Goal: Task Accomplishment & Management: Use online tool/utility

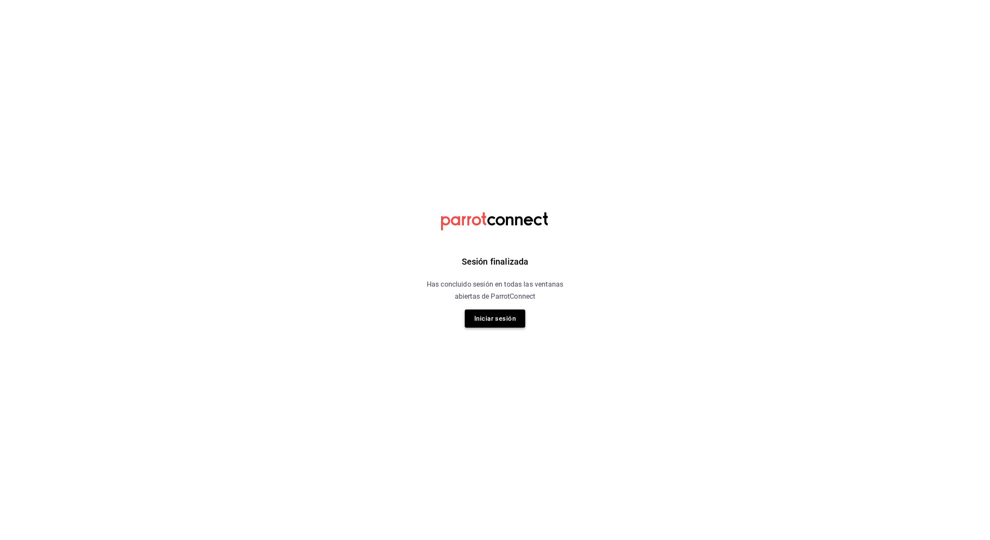
click at [491, 319] on button "Iniciar sesión" at bounding box center [495, 319] width 60 height 18
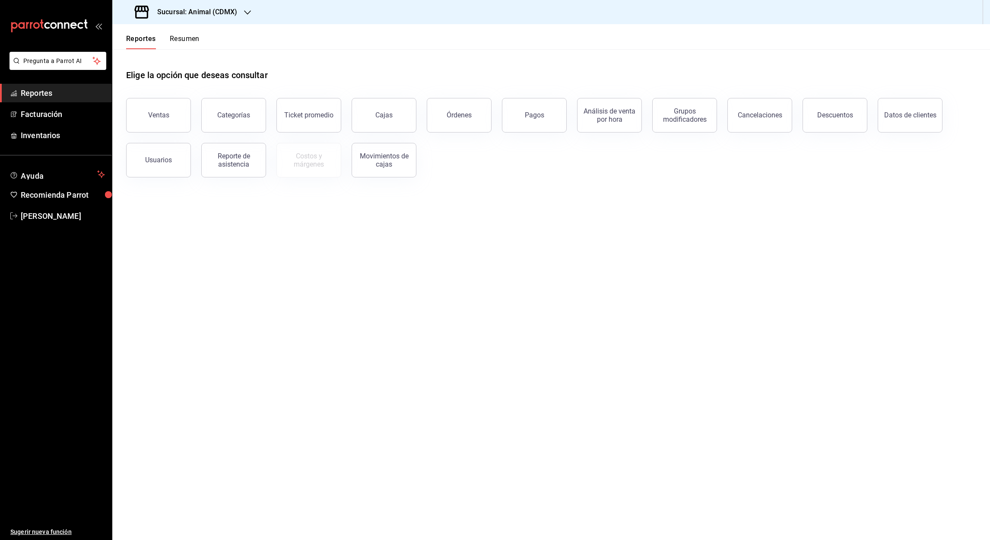
click at [246, 10] on icon "button" at bounding box center [247, 12] width 7 height 7
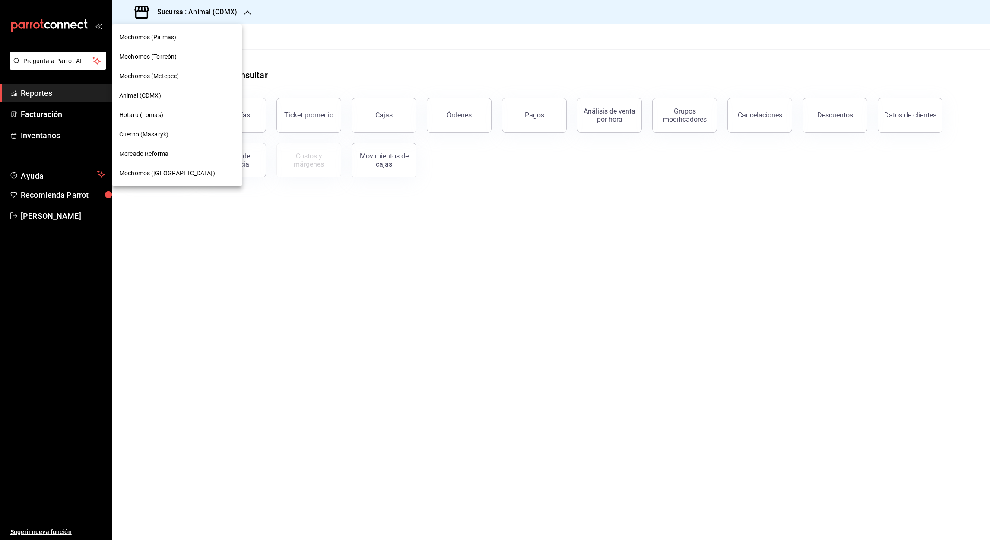
click at [144, 36] on span "Mochomos (Palmas)" at bounding box center [147, 37] width 57 height 9
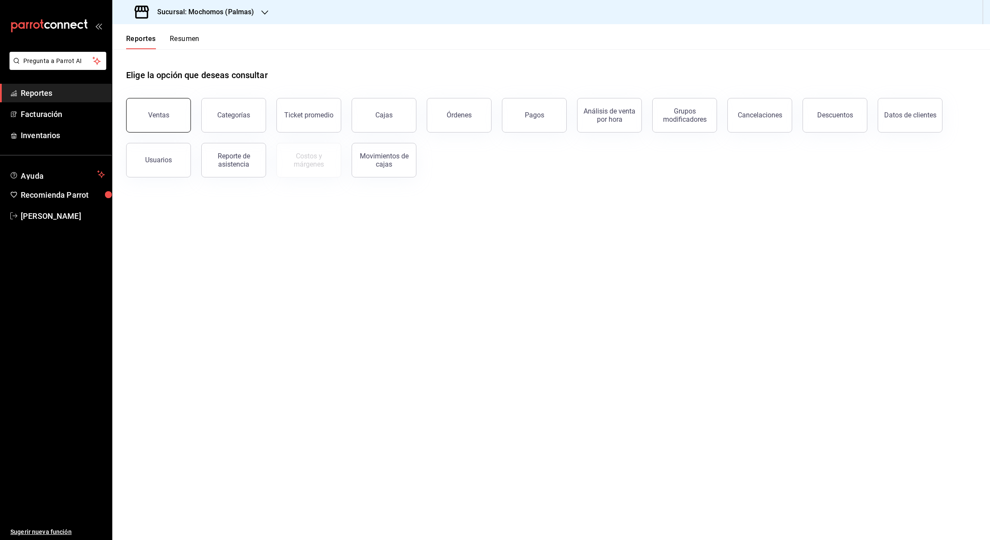
click at [164, 116] on div "Ventas" at bounding box center [158, 115] width 21 height 8
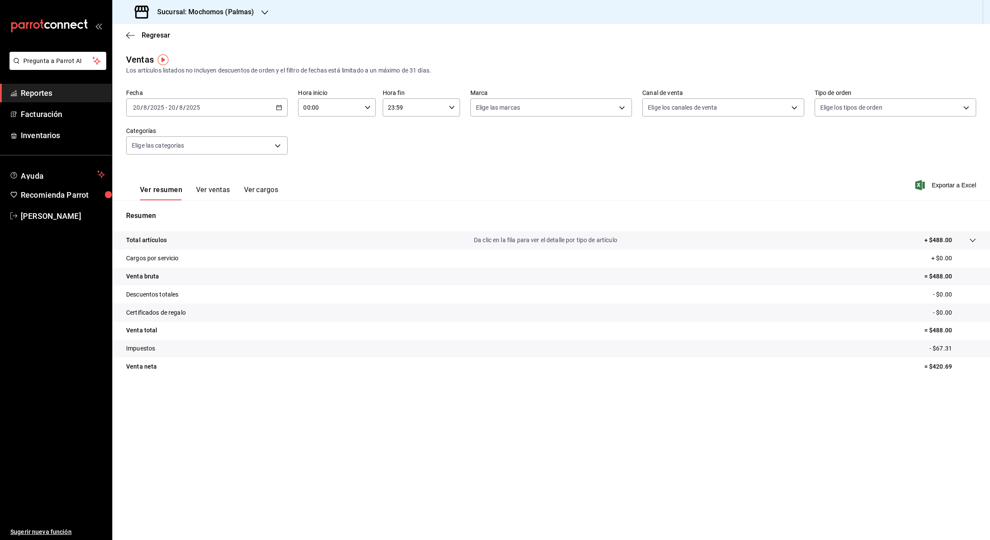
click at [278, 107] on \(Stroke\) "button" at bounding box center [279, 107] width 5 height 0
click at [143, 209] on span "Rango de fechas" at bounding box center [166, 211] width 67 height 9
click at [287, 164] on abbr "1" at bounding box center [287, 165] width 3 height 6
click at [260, 222] on button "20" at bounding box center [256, 222] width 15 height 16
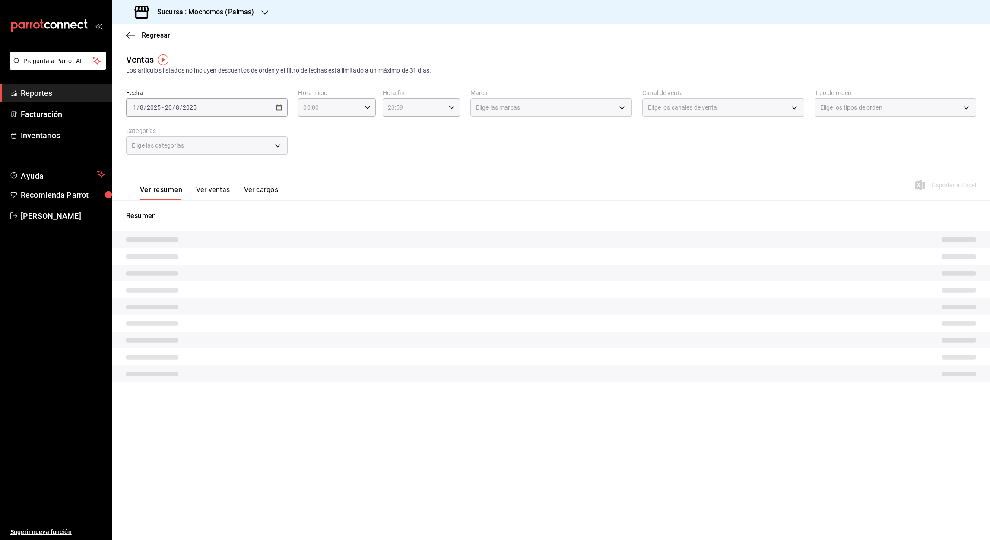
click at [333, 149] on div "Fecha 2025-08-01 1 / 8 / 2025 - 2025-08-20 20 / 8 / 2025 Hora inicio 00:00 Hora…" at bounding box center [551, 127] width 850 height 76
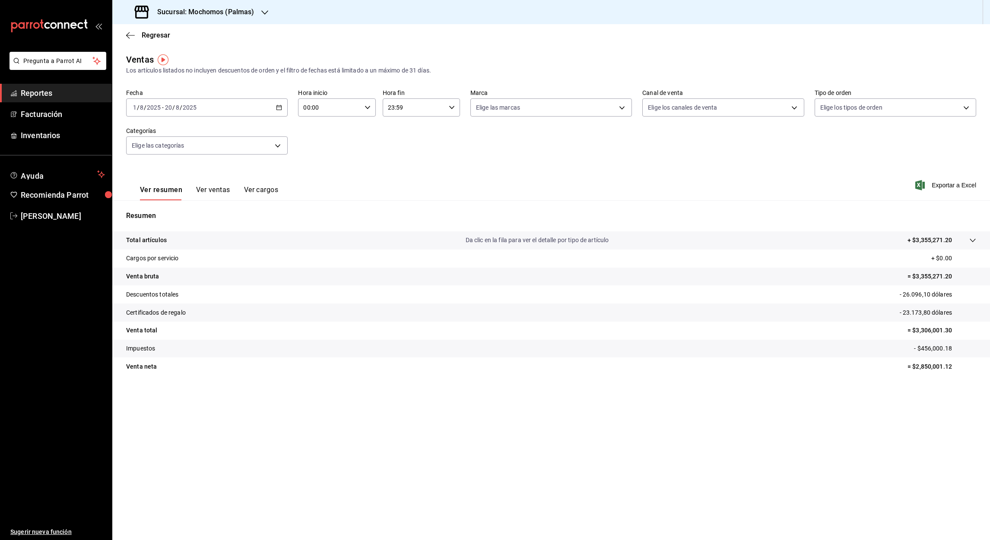
click at [303, 111] on input "00:00" at bounding box center [329, 107] width 63 height 17
click at [321, 163] on span "05" at bounding box center [317, 165] width 25 height 7
type input "05:00"
click at [394, 107] on div at bounding box center [495, 270] width 990 height 540
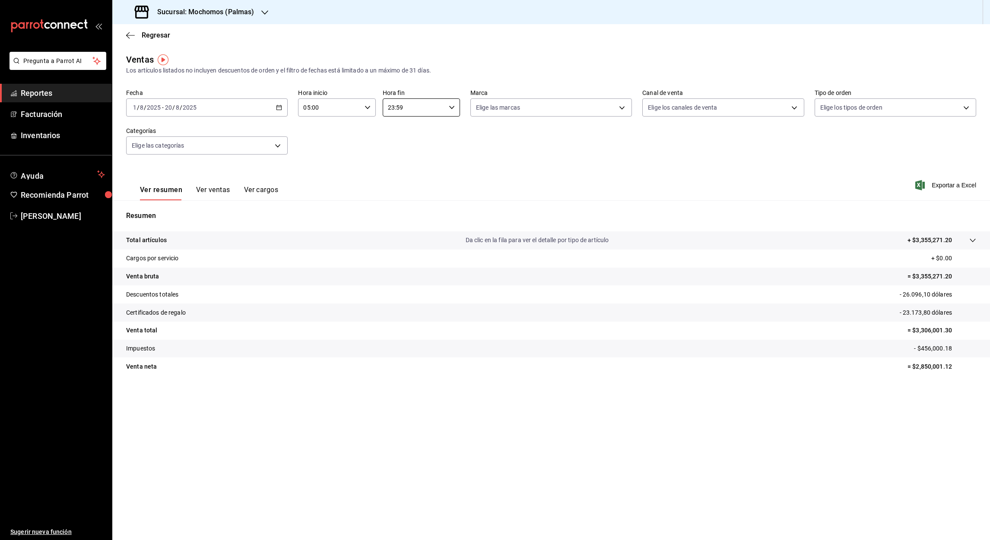
click at [391, 107] on input "23:59" at bounding box center [414, 107] width 63 height 17
click at [398, 163] on span "05" at bounding box center [402, 166] width 25 height 7
click at [400, 110] on div at bounding box center [495, 270] width 990 height 540
click at [400, 110] on input "05:59" at bounding box center [414, 107] width 63 height 17
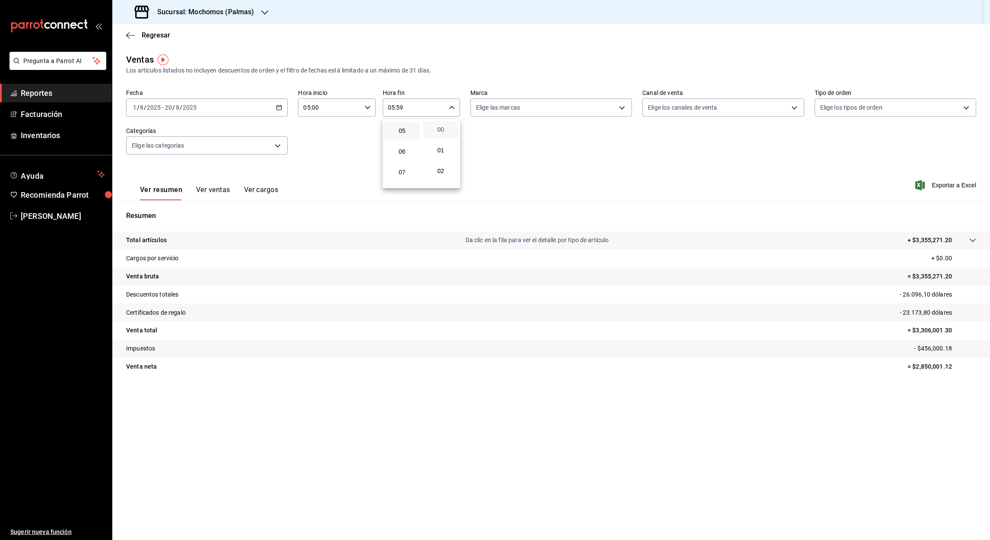
click at [443, 127] on span "00" at bounding box center [441, 129] width 25 height 7
type input "05:00"
click at [623, 138] on div at bounding box center [495, 270] width 990 height 540
click at [956, 182] on font "Exportar a Excel" at bounding box center [954, 185] width 44 height 7
click at [129, 36] on icon "button" at bounding box center [130, 36] width 9 height 8
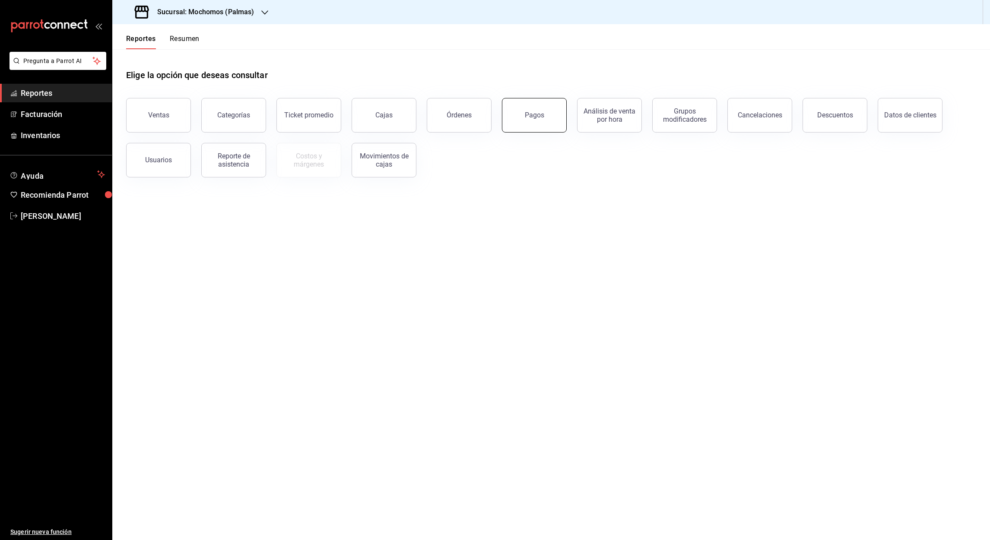
click at [546, 126] on button "Pagos" at bounding box center [534, 115] width 65 height 35
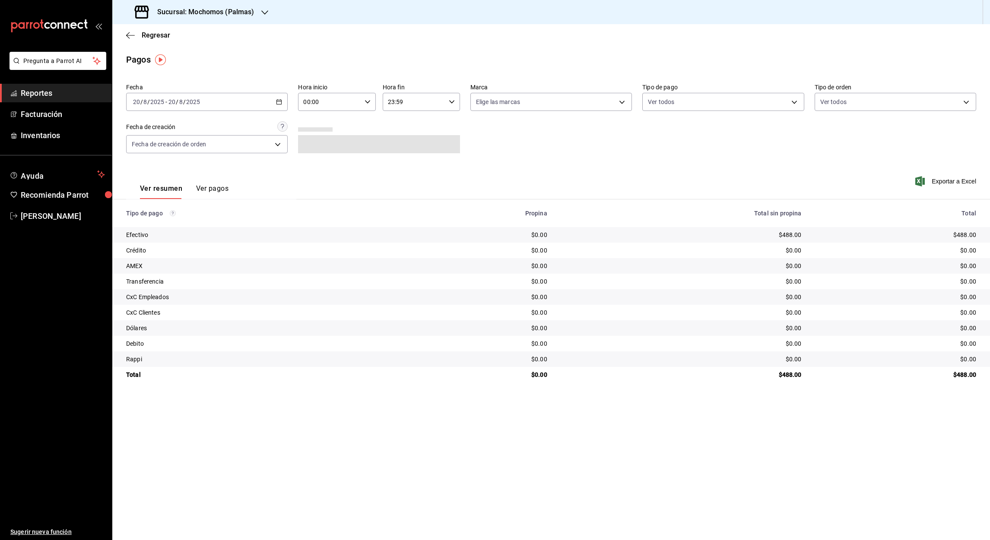
click at [282, 106] on div "2025-08-20 20 / 8 / 2025 - 2025-08-20 20 / 8 / 2025" at bounding box center [207, 102] width 162 height 18
click at [157, 221] on span "Rango de fechas" at bounding box center [166, 225] width 67 height 9
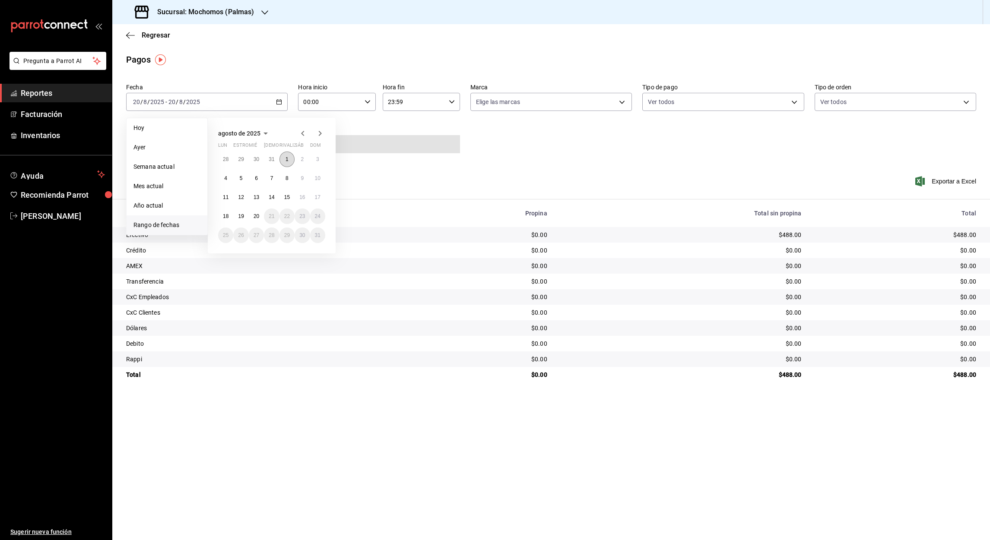
click at [284, 158] on button "1" at bounding box center [286, 160] width 15 height 16
click at [258, 212] on button "20" at bounding box center [256, 217] width 15 height 16
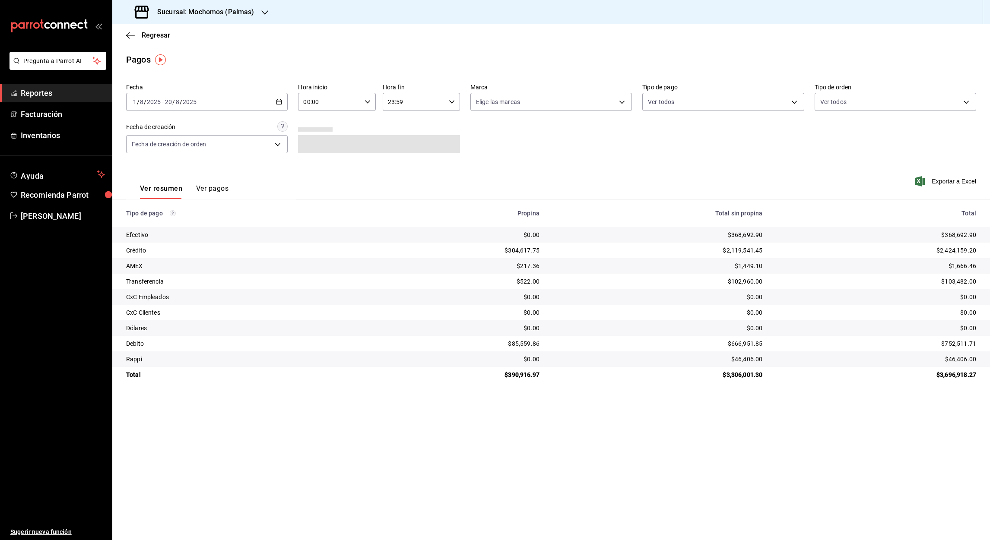
click at [310, 100] on input "00:00" at bounding box center [329, 101] width 63 height 17
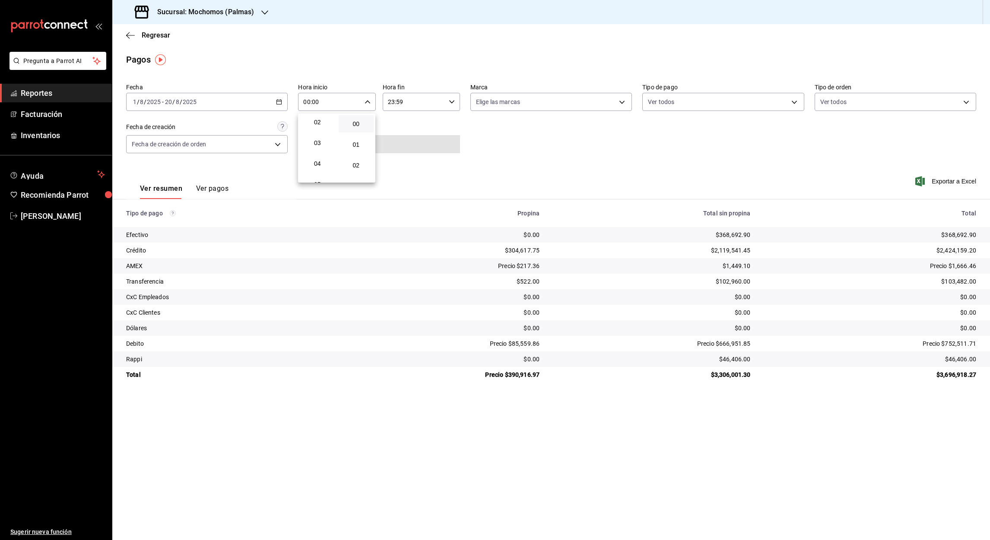
scroll to position [45, 0]
click at [317, 175] on button "05" at bounding box center [317, 182] width 35 height 17
type input "05:00"
click at [391, 102] on div at bounding box center [495, 270] width 990 height 540
click at [391, 102] on input "23:59" at bounding box center [414, 101] width 63 height 17
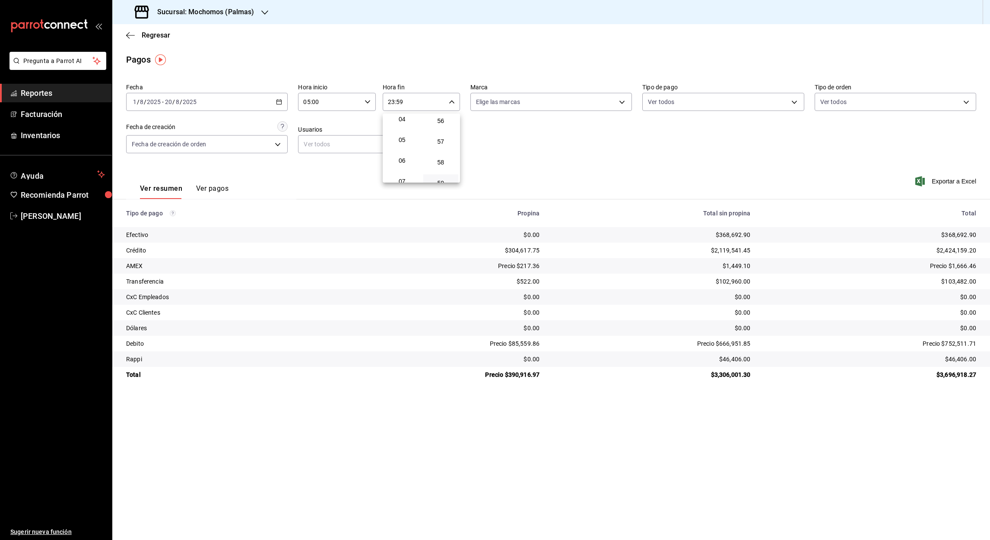
scroll to position [89, 0]
click at [401, 135] on span "05" at bounding box center [402, 138] width 25 height 7
click at [398, 103] on div at bounding box center [495, 270] width 990 height 540
click at [398, 103] on input "05:59" at bounding box center [414, 101] width 63 height 17
click at [398, 103] on div at bounding box center [495, 270] width 990 height 540
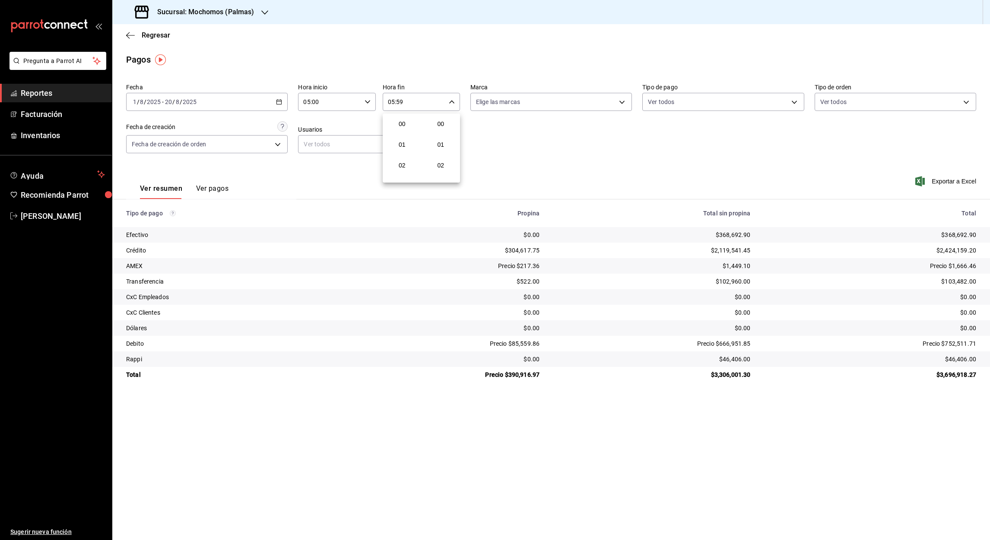
scroll to position [1164, 0]
click at [401, 103] on input "05:59" at bounding box center [414, 101] width 63 height 17
click at [441, 117] on button "00" at bounding box center [440, 123] width 35 height 17
type input "05:00"
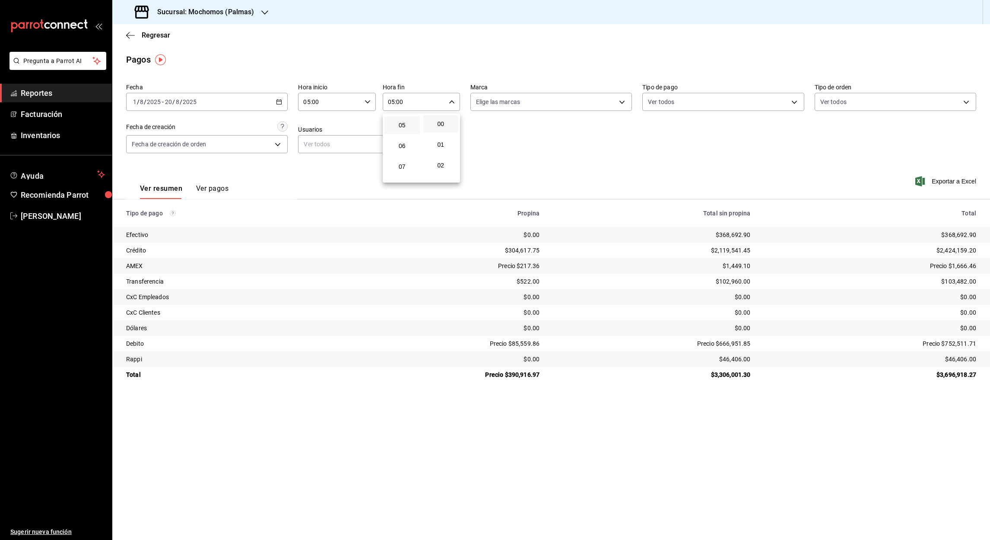
click at [954, 182] on div at bounding box center [495, 270] width 990 height 540
click at [949, 181] on font "Exportar a Excel" at bounding box center [954, 181] width 44 height 7
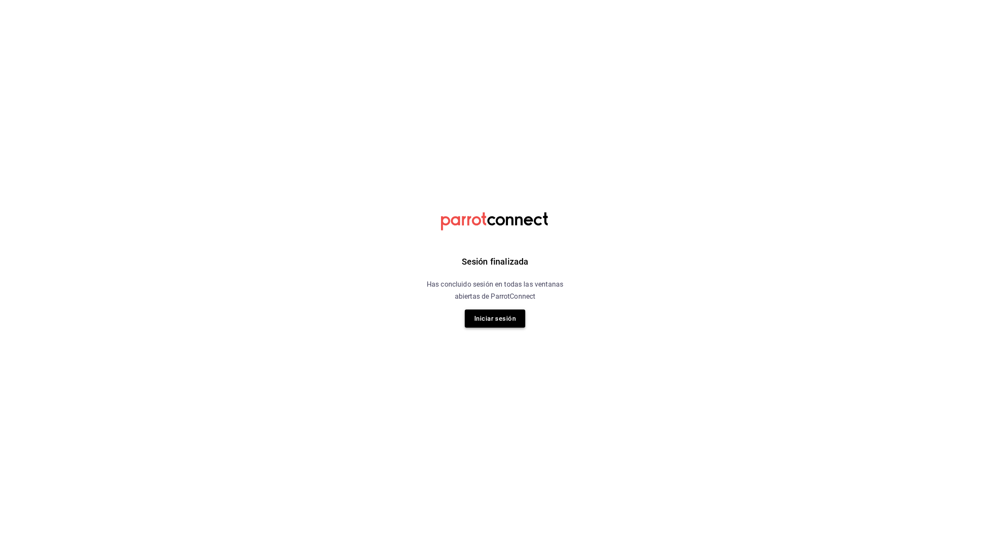
click at [489, 321] on button "Iniciar sesión" at bounding box center [495, 319] width 60 height 18
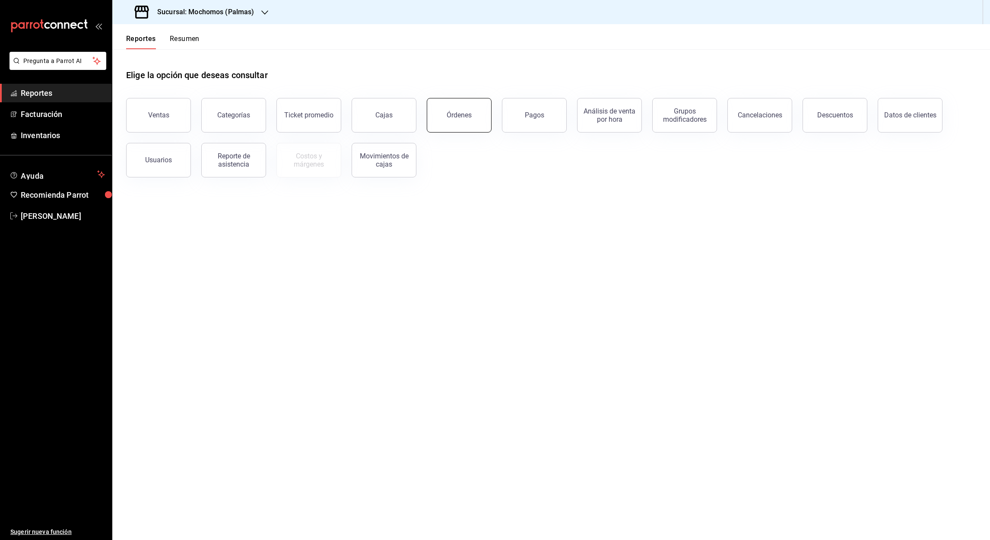
click at [471, 116] on button "Órdenes" at bounding box center [459, 115] width 65 height 35
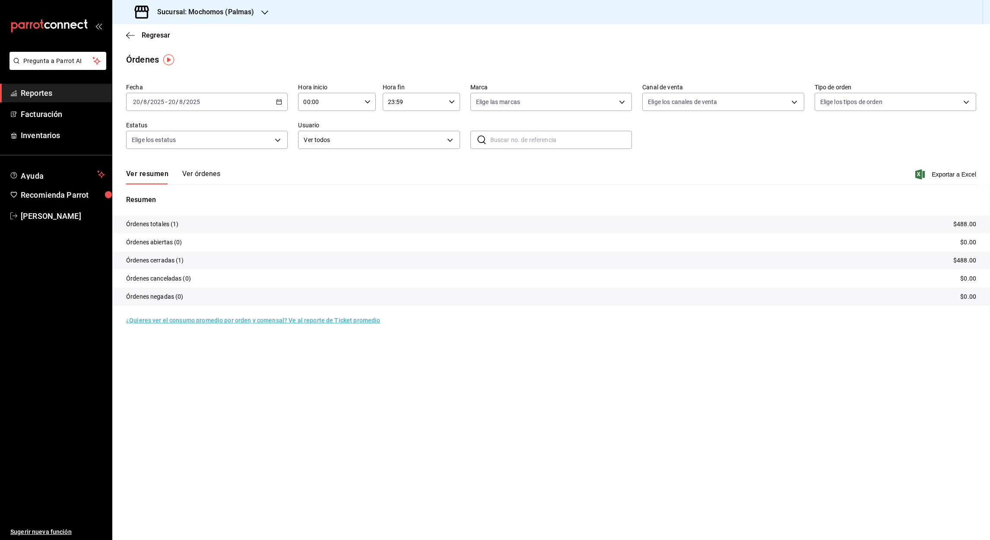
click at [279, 103] on icon "button" at bounding box center [279, 102] width 6 height 6
click at [165, 222] on span "Rango de fechas" at bounding box center [166, 225] width 67 height 9
click at [254, 198] on abbr "13" at bounding box center [257, 197] width 6 height 6
click at [256, 216] on abbr "20" at bounding box center [257, 216] width 6 height 6
click at [308, 103] on input "00:00" at bounding box center [329, 101] width 63 height 17
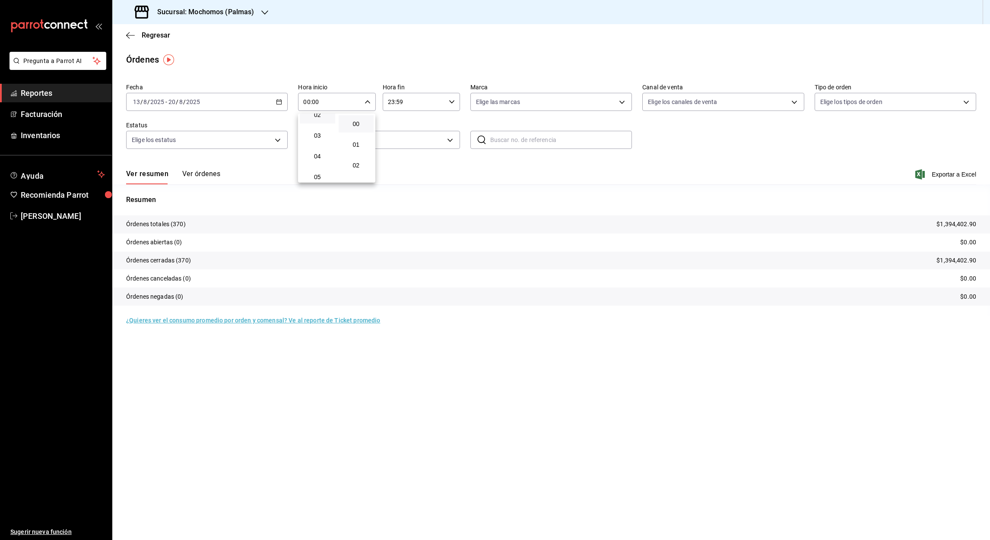
scroll to position [51, 0]
click at [322, 173] on span "05" at bounding box center [317, 176] width 25 height 7
type input "05:00"
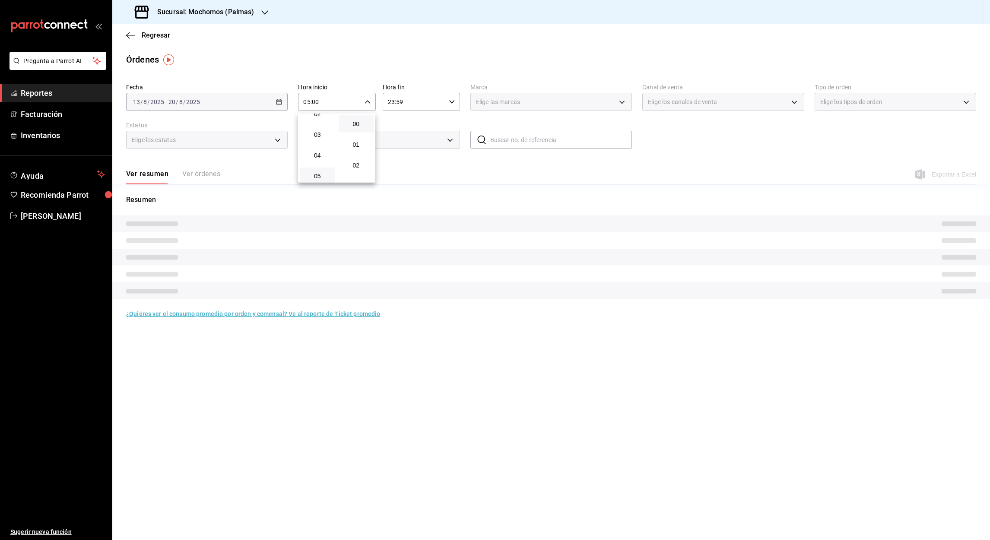
click at [391, 103] on div at bounding box center [495, 270] width 990 height 540
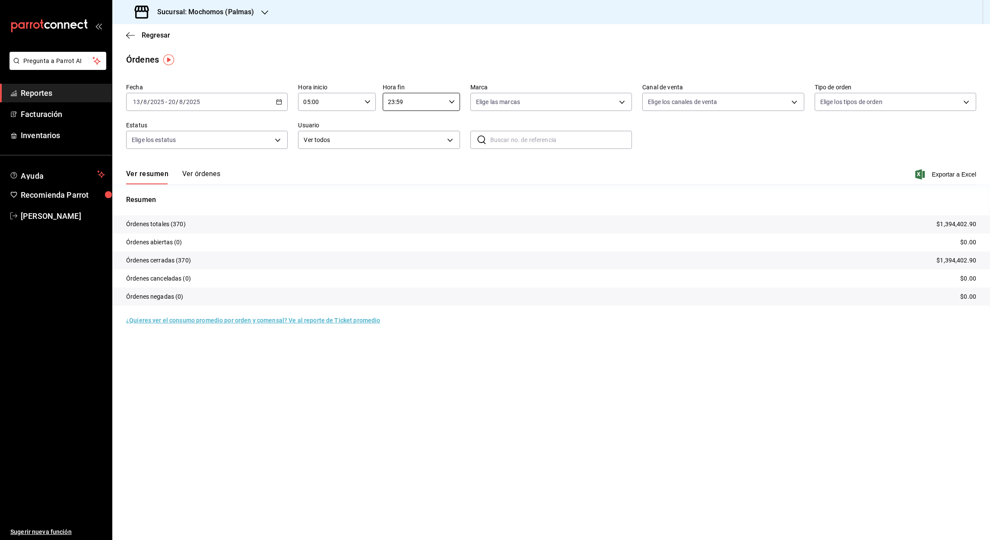
click at [391, 103] on input "23:59" at bounding box center [414, 101] width 63 height 17
click at [401, 155] on span "05" at bounding box center [402, 156] width 25 height 7
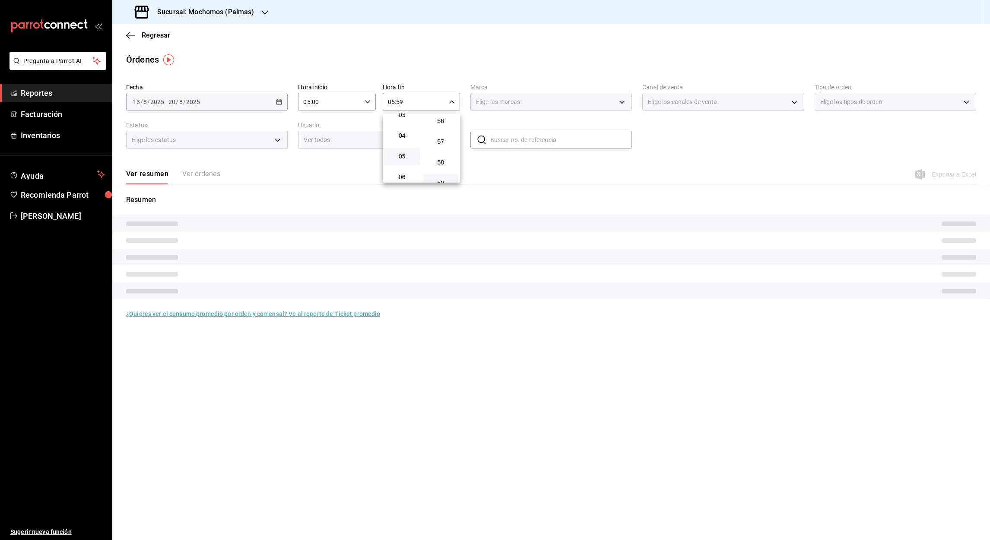
click at [398, 103] on div at bounding box center [495, 270] width 990 height 540
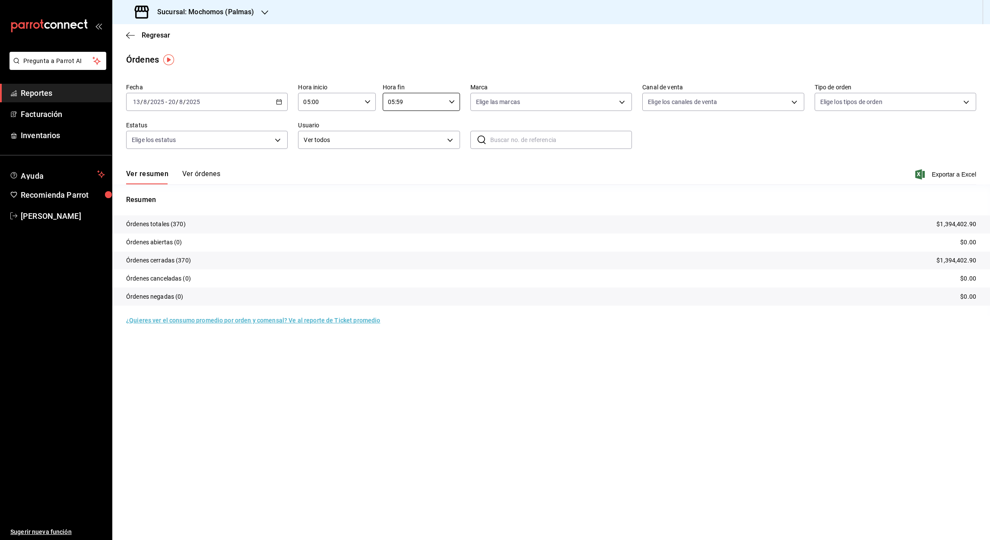
click at [398, 103] on input "05:59" at bounding box center [414, 101] width 63 height 17
click at [398, 103] on div at bounding box center [495, 270] width 990 height 540
click at [402, 102] on input "05:59" at bounding box center [414, 101] width 63 height 17
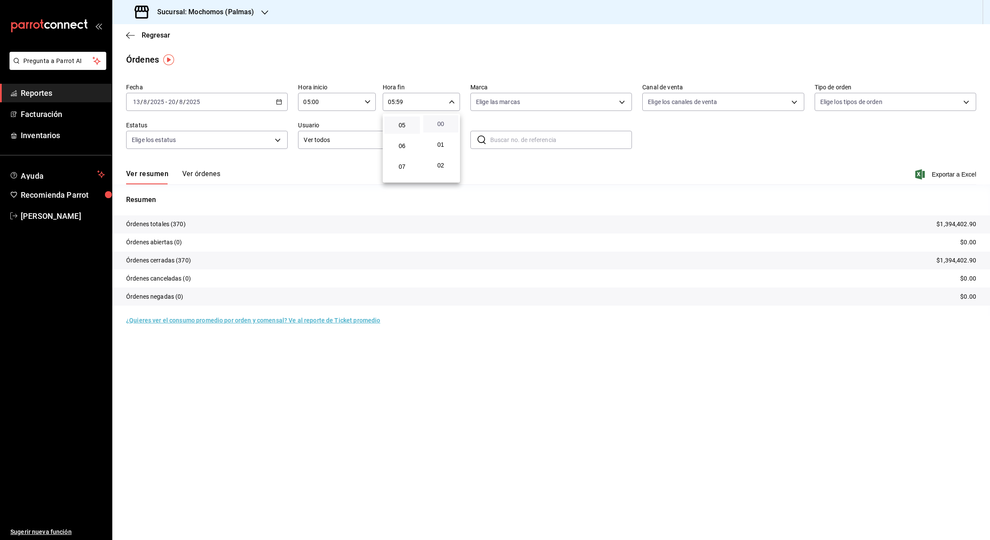
click at [442, 124] on span "00" at bounding box center [441, 124] width 25 height 7
type input "05:00"
click at [955, 175] on div at bounding box center [495, 270] width 990 height 540
click at [950, 174] on font "Exportar a Excel" at bounding box center [954, 174] width 44 height 7
click at [133, 33] on icon "button" at bounding box center [130, 36] width 9 height 8
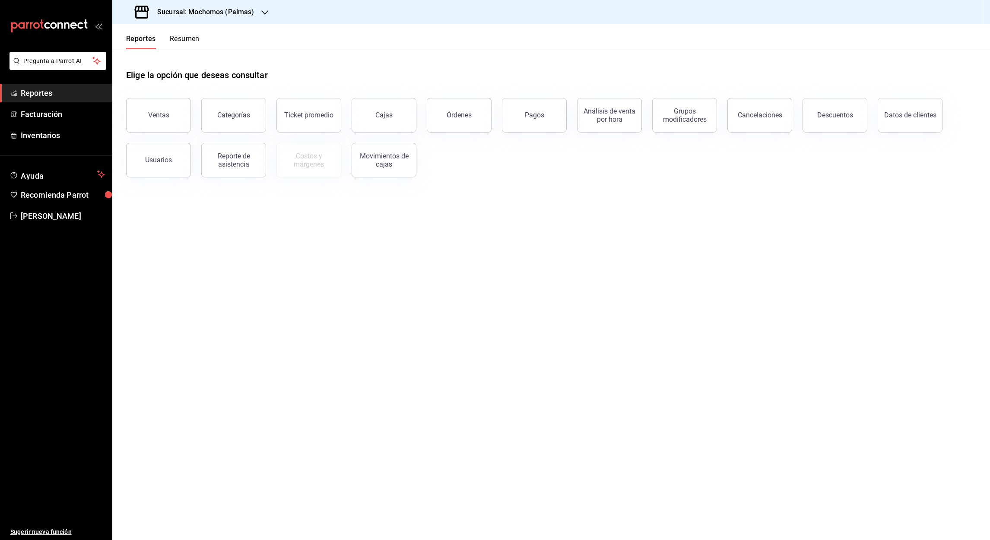
click at [265, 11] on icon "button" at bounding box center [264, 12] width 7 height 7
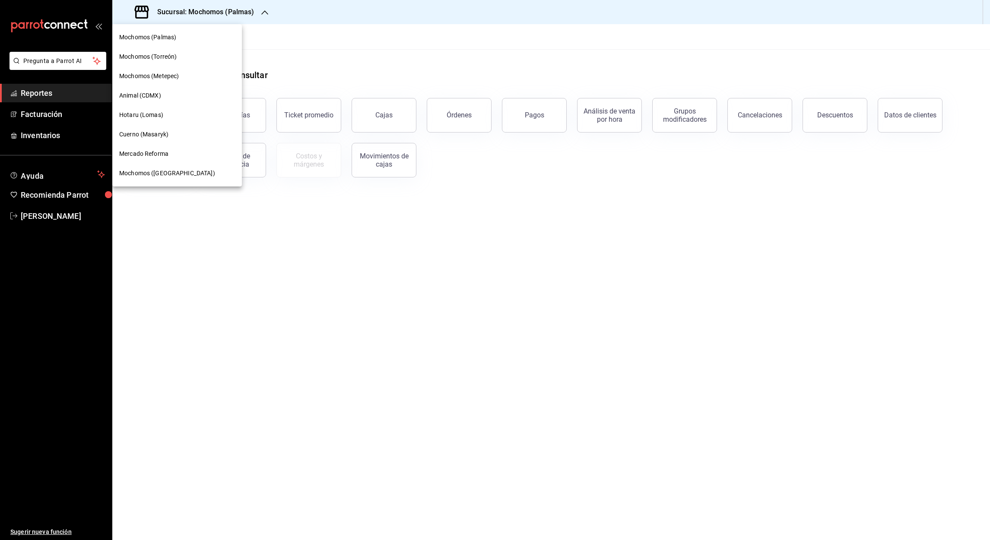
click at [173, 73] on span "Mochomos (Metepec)" at bounding box center [149, 76] width 60 height 9
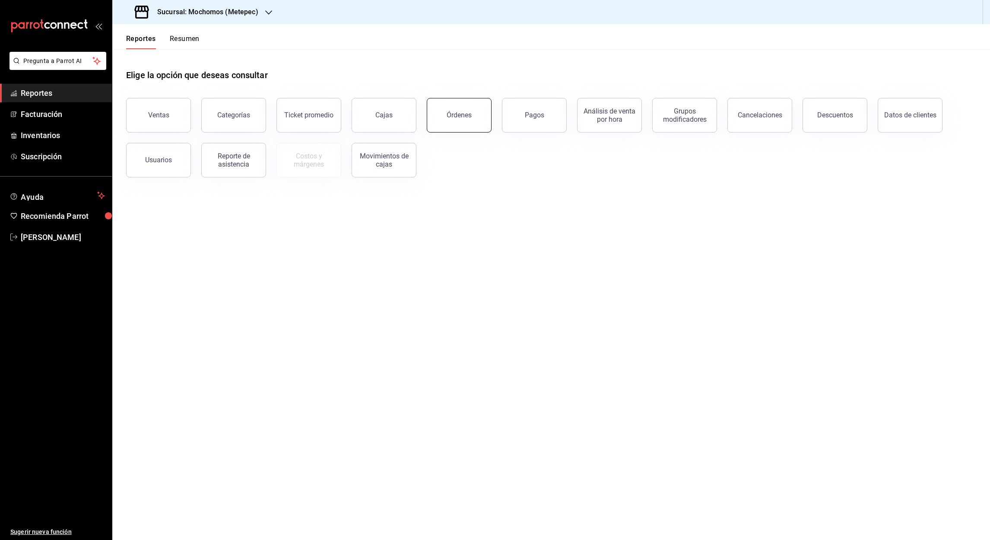
click at [466, 119] on div "Órdenes" at bounding box center [459, 115] width 25 height 8
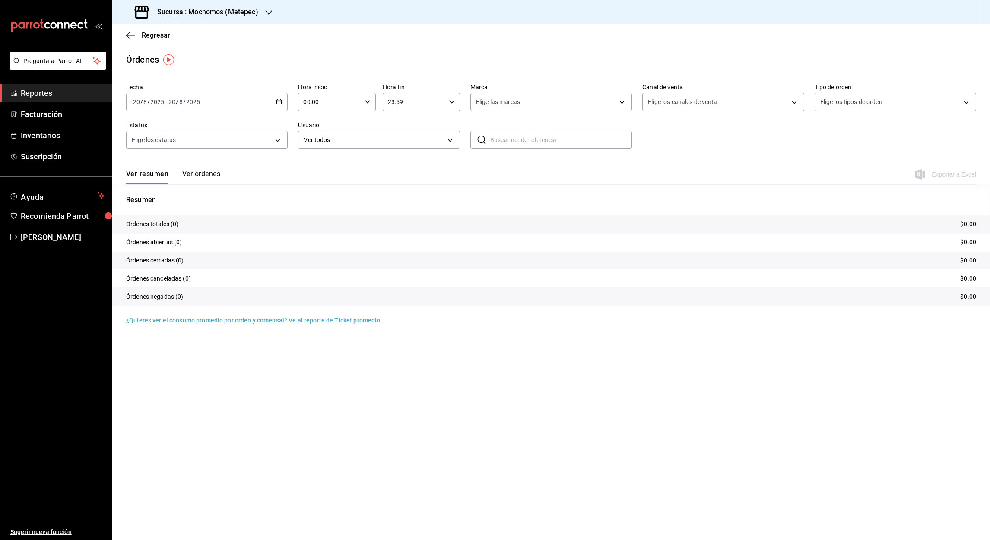
click at [280, 102] on icon "button" at bounding box center [279, 102] width 6 height 6
click at [278, 102] on icon "button" at bounding box center [279, 102] width 6 height 6
click at [155, 226] on span "Rango de fechas" at bounding box center [166, 225] width 67 height 9
click at [258, 199] on abbr "13" at bounding box center [257, 197] width 6 height 6
click at [258, 215] on abbr "20" at bounding box center [257, 216] width 6 height 6
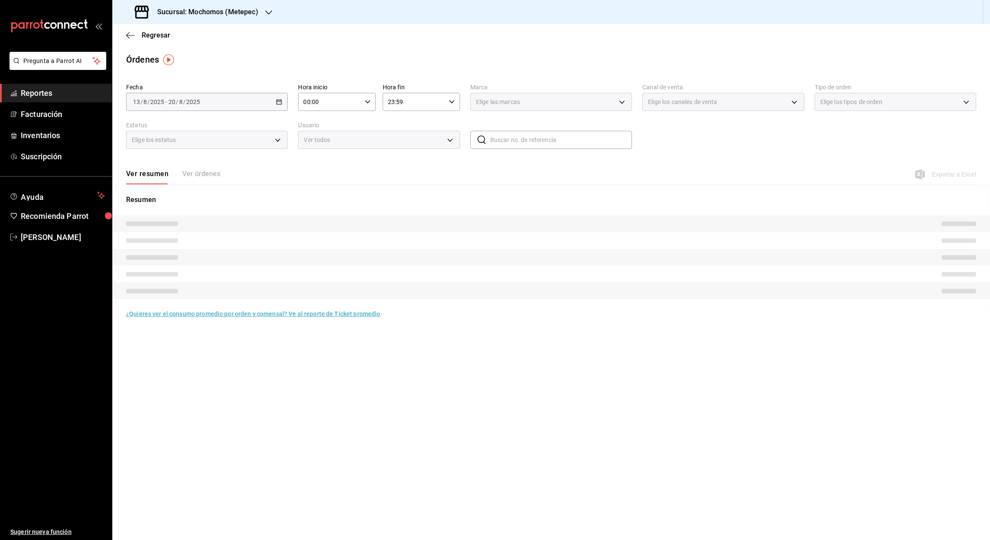
click at [308, 106] on input "00:00" at bounding box center [329, 101] width 63 height 17
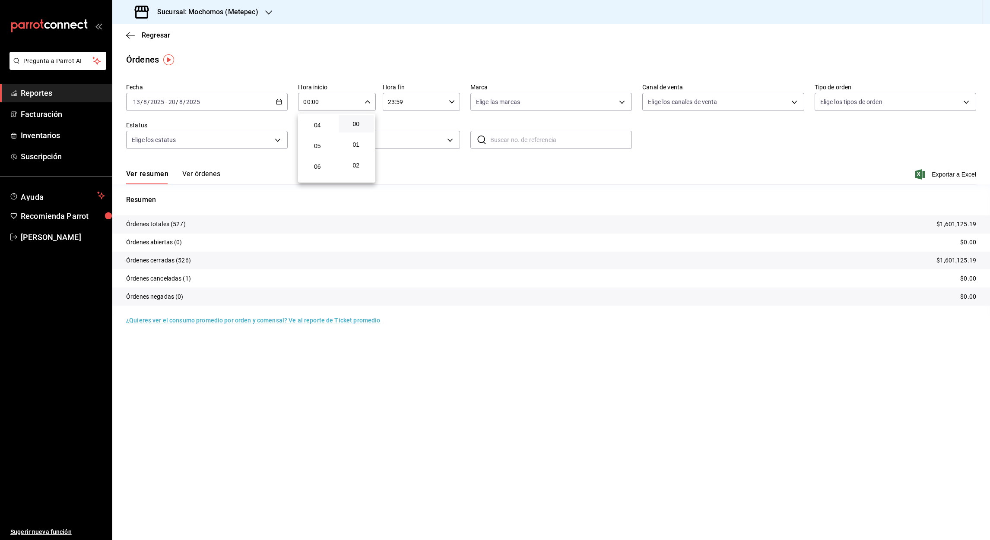
scroll to position [82, 0]
click at [318, 148] on button "05" at bounding box center [317, 145] width 35 height 17
type input "05:00"
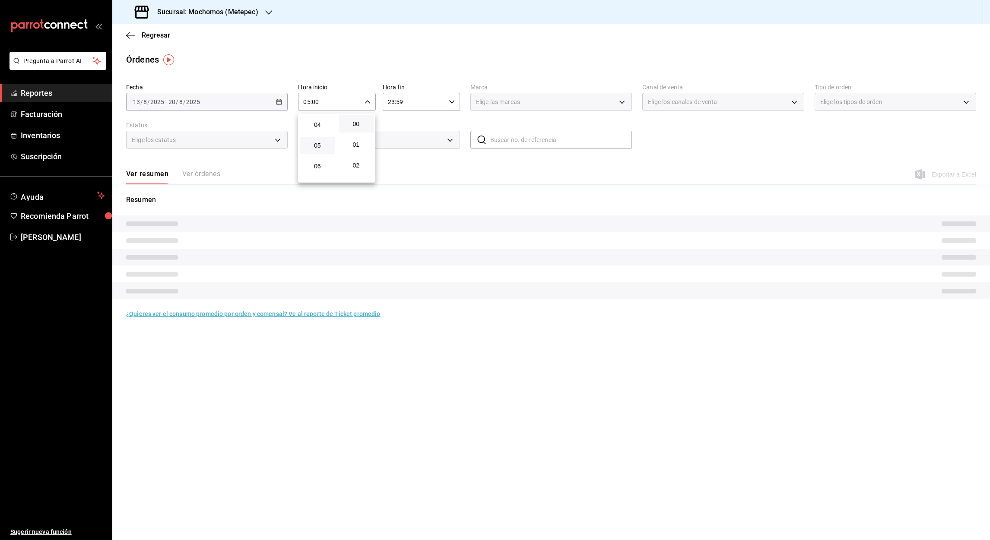
click at [391, 103] on div at bounding box center [495, 270] width 990 height 540
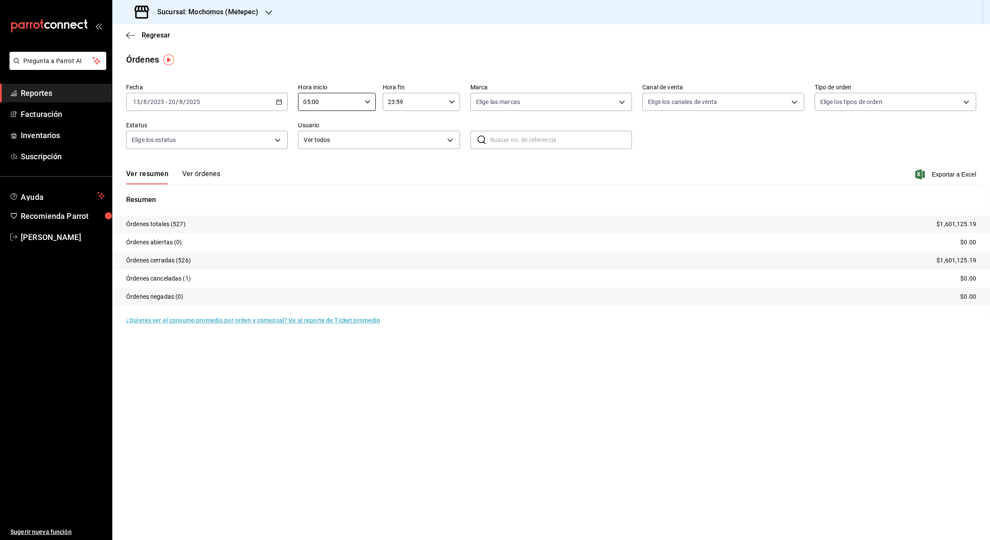
click at [391, 103] on input "23:59" at bounding box center [414, 101] width 63 height 17
click at [406, 162] on span "05" at bounding box center [402, 161] width 25 height 7
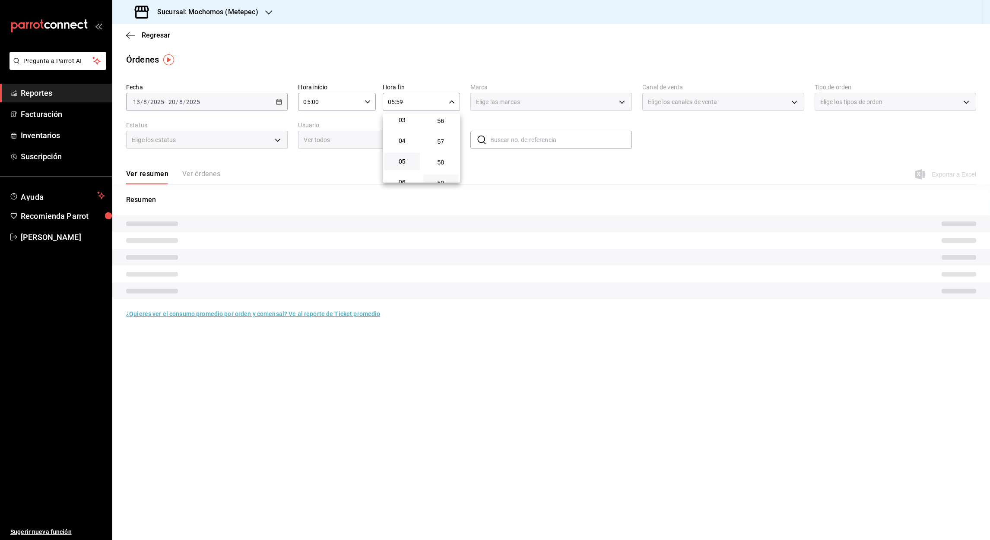
click at [399, 100] on div at bounding box center [495, 270] width 990 height 540
click at [399, 100] on input "05:59" at bounding box center [414, 101] width 63 height 17
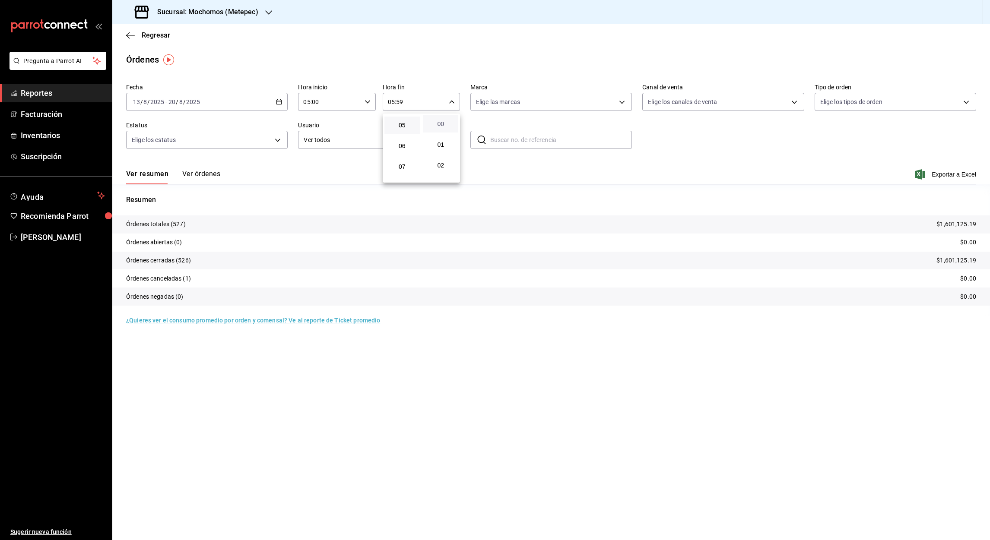
click at [442, 124] on span "00" at bounding box center [441, 124] width 25 height 7
type input "05:00"
click at [947, 174] on div at bounding box center [495, 270] width 990 height 540
click at [947, 174] on font "Exportar a Excel" at bounding box center [954, 174] width 44 height 7
click at [130, 33] on icon "button" at bounding box center [130, 36] width 9 height 8
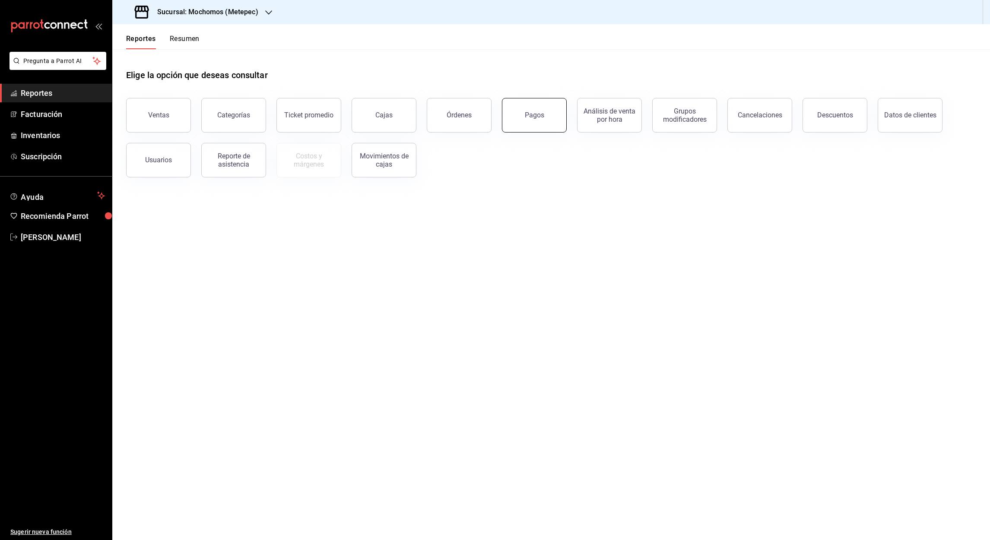
click at [534, 124] on button "Pagos" at bounding box center [534, 115] width 65 height 35
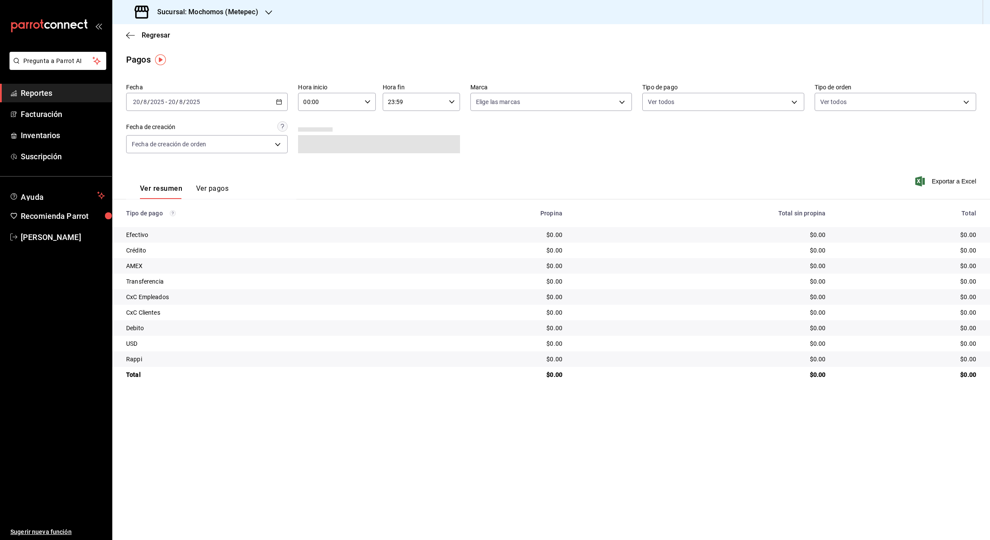
click at [280, 101] on \(Stroke\) "button" at bounding box center [279, 101] width 5 height 0
click at [162, 221] on span "Rango de fechas" at bounding box center [166, 225] width 67 height 9
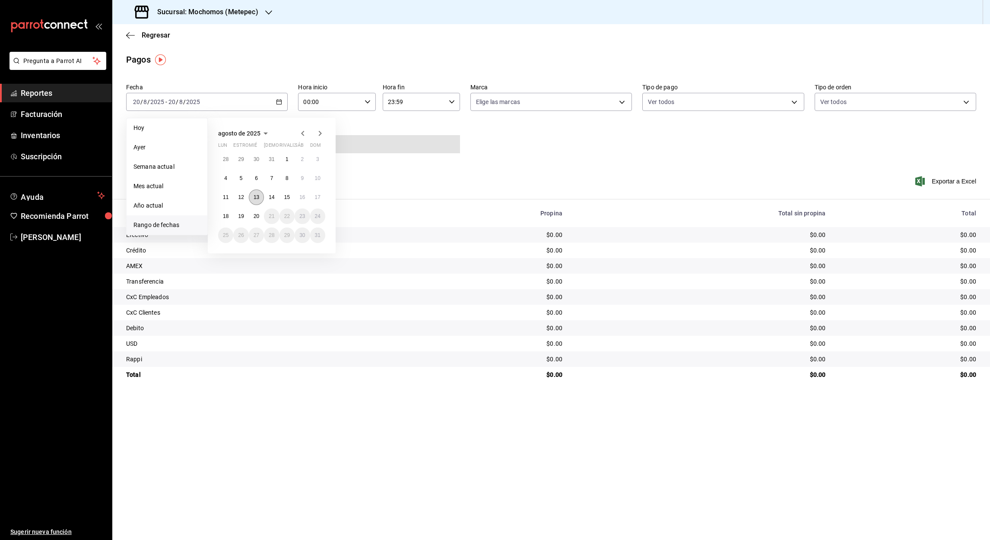
click at [259, 197] on abbr "13" at bounding box center [257, 197] width 6 height 6
click at [256, 214] on abbr "20" at bounding box center [257, 216] width 6 height 6
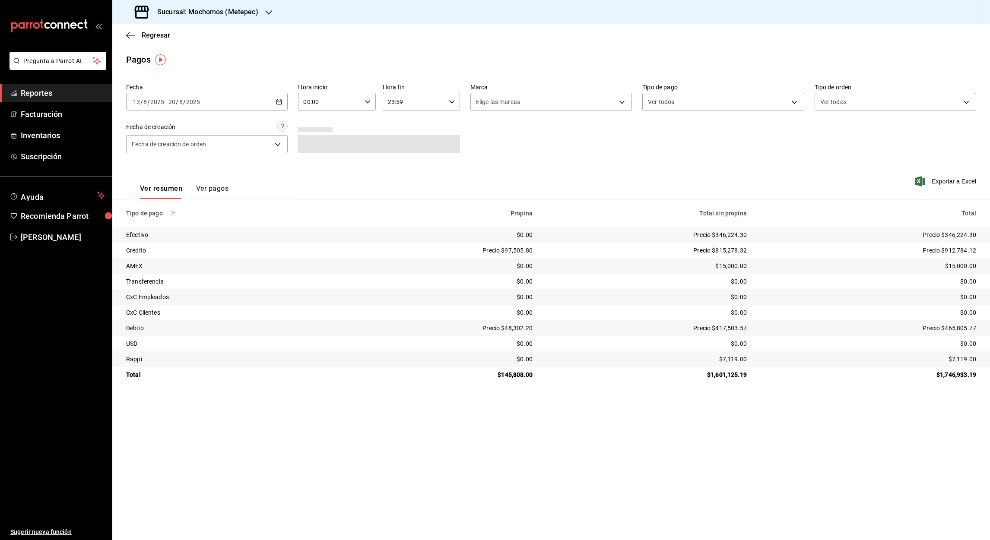
click at [305, 103] on input "00:00" at bounding box center [329, 101] width 63 height 17
click at [318, 153] on button "05" at bounding box center [317, 149] width 35 height 17
type input "05:00"
click at [393, 102] on div at bounding box center [495, 270] width 990 height 540
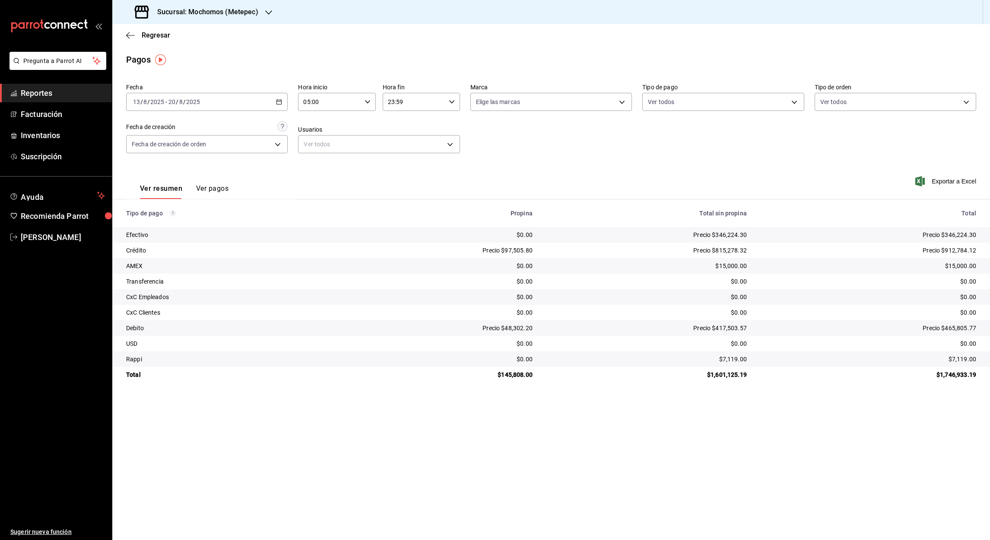
click at [391, 102] on input "23:59" at bounding box center [414, 101] width 63 height 17
click at [409, 165] on span "05" at bounding box center [402, 162] width 25 height 7
click at [400, 103] on div at bounding box center [495, 270] width 990 height 540
click at [400, 101] on input "05:59" at bounding box center [414, 101] width 63 height 17
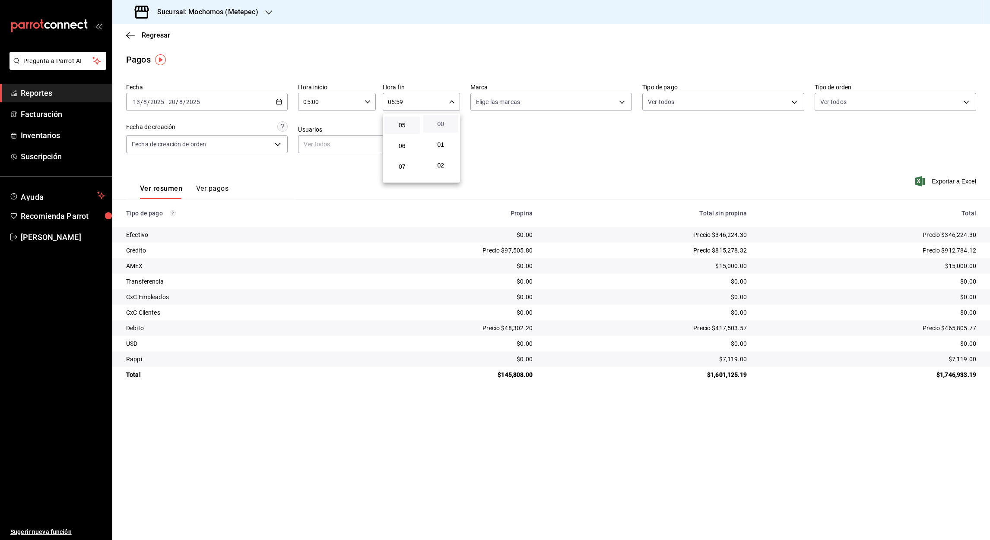
click at [439, 125] on span "00" at bounding box center [441, 124] width 25 height 7
type input "05:00"
click at [943, 183] on div at bounding box center [495, 270] width 990 height 540
click at [942, 179] on font "Exportar a Excel" at bounding box center [954, 181] width 44 height 7
click at [851, 203] on th "Total" at bounding box center [872, 214] width 236 height 28
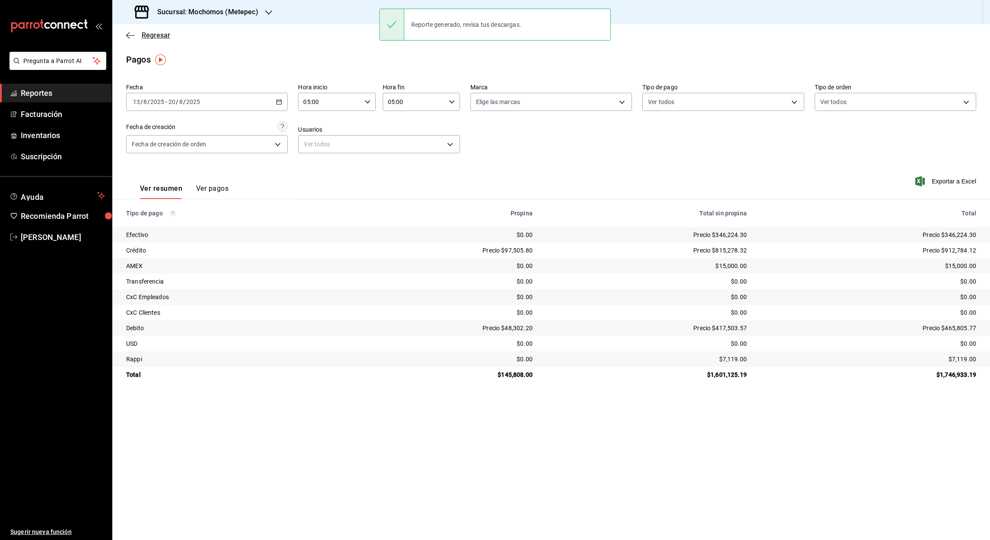
click at [131, 35] on icon "button" at bounding box center [130, 36] width 9 height 8
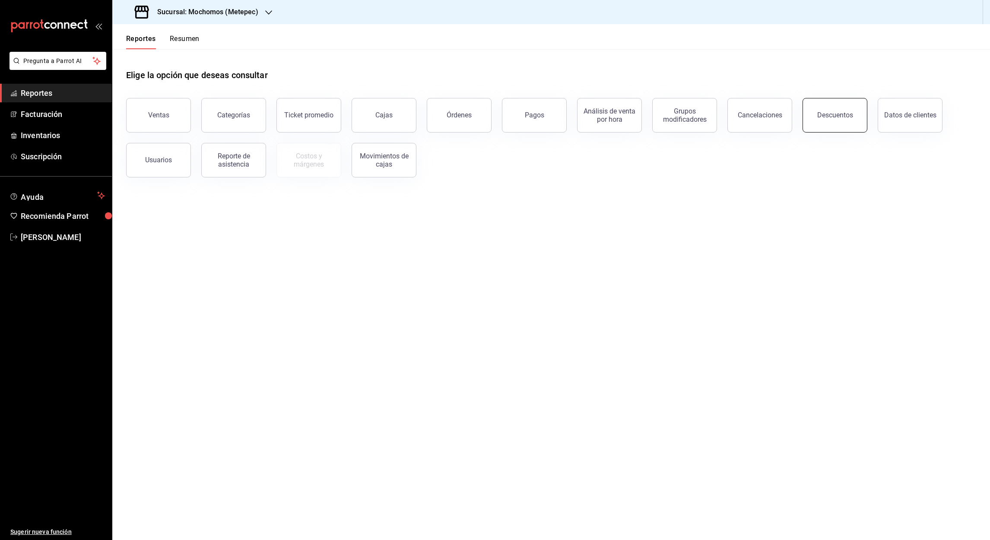
click at [859, 119] on button "Descuentos" at bounding box center [835, 115] width 65 height 35
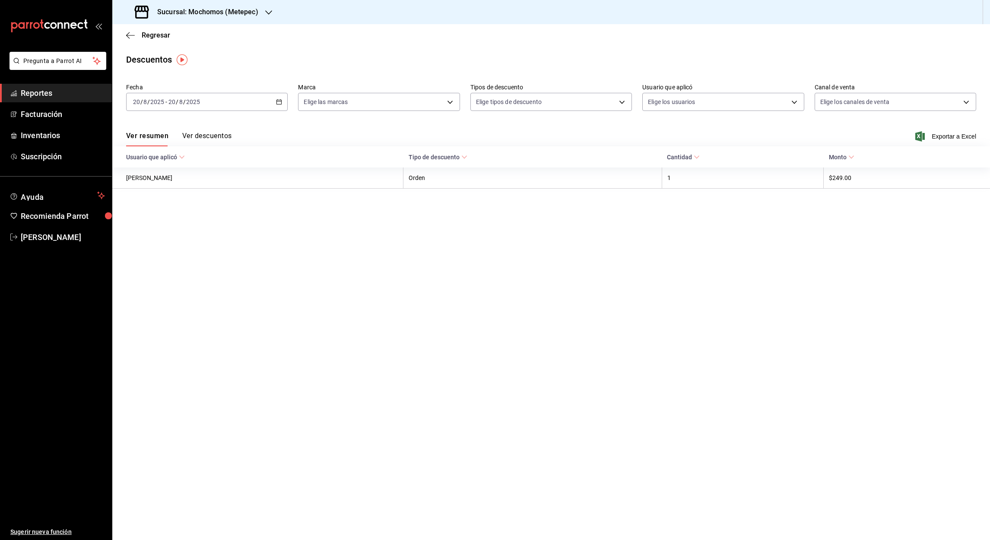
click at [278, 102] on icon "button" at bounding box center [279, 102] width 6 height 6
click at [152, 225] on span "Rango de fechas" at bounding box center [166, 225] width 67 height 9
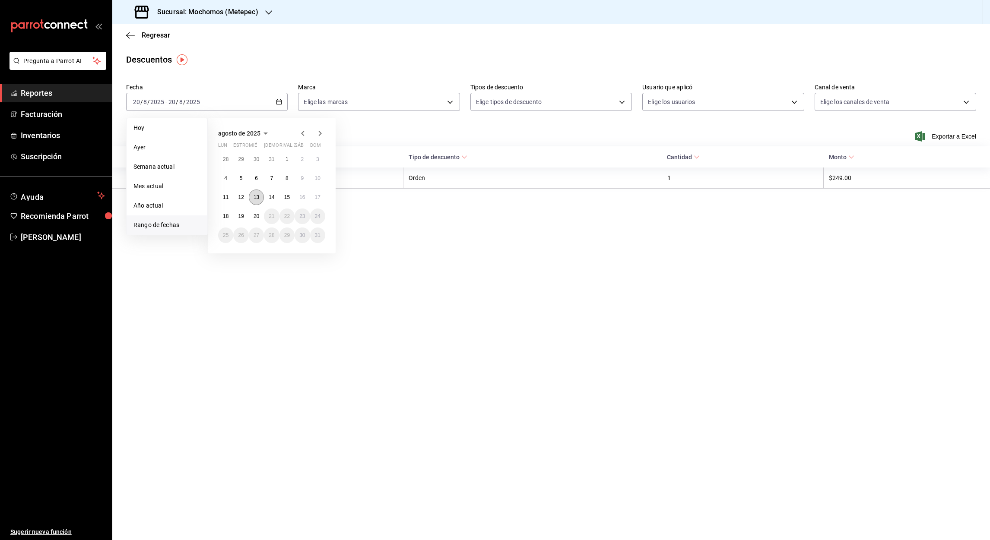
click at [260, 198] on button "13" at bounding box center [256, 198] width 15 height 16
click at [260, 217] on button "20" at bounding box center [256, 217] width 15 height 16
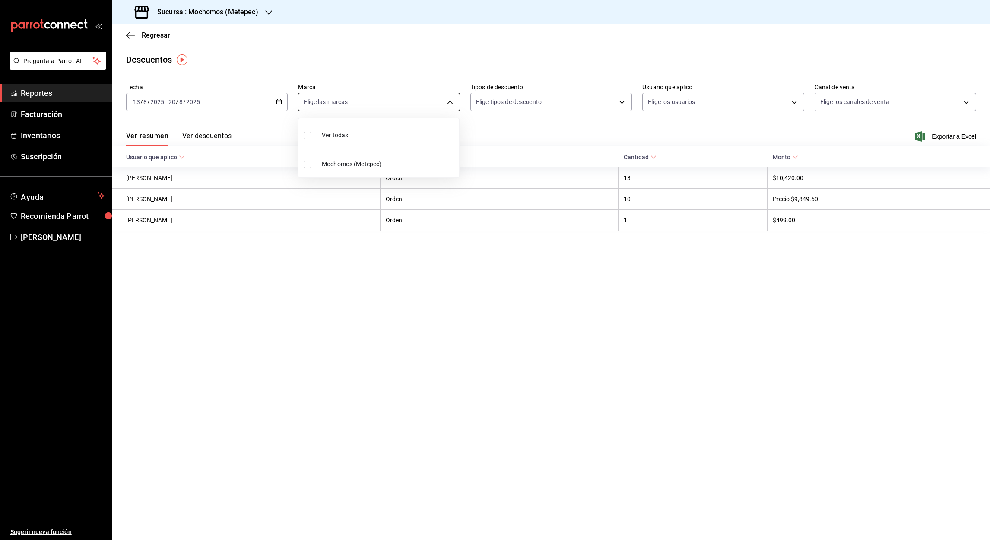
click at [452, 102] on body "Pregunta a Parrot AI Reportes Facturación Inventarios Suscripción Ayuda Recomie…" at bounding box center [495, 270] width 990 height 540
click at [359, 163] on span "Mochomos (Metepec)" at bounding box center [389, 164] width 134 height 9
type input "2365f74e-aa6b-4392-bdf2-72765591bddf"
checkbox input "true"
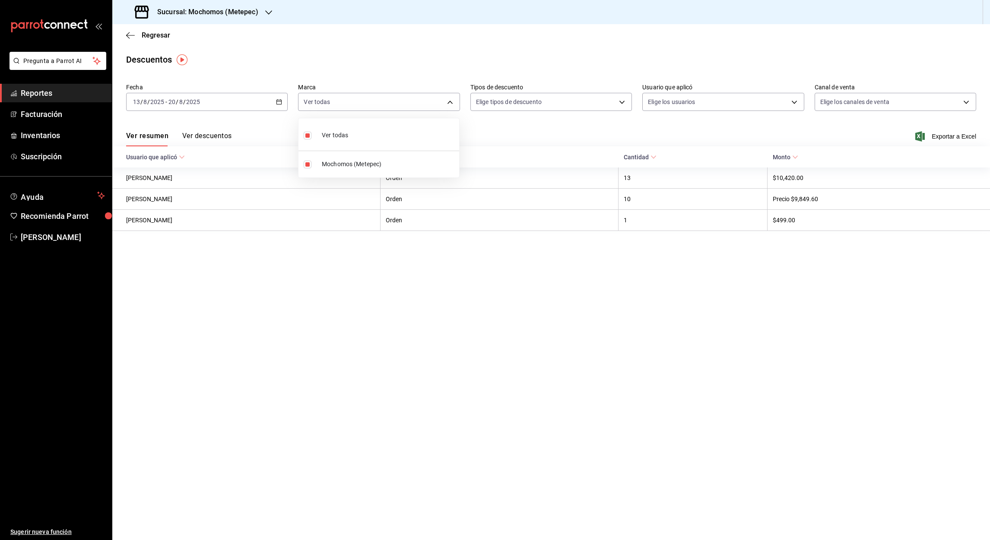
click at [945, 133] on div at bounding box center [495, 270] width 990 height 540
click at [946, 136] on font "Exportar a Excel" at bounding box center [954, 136] width 44 height 7
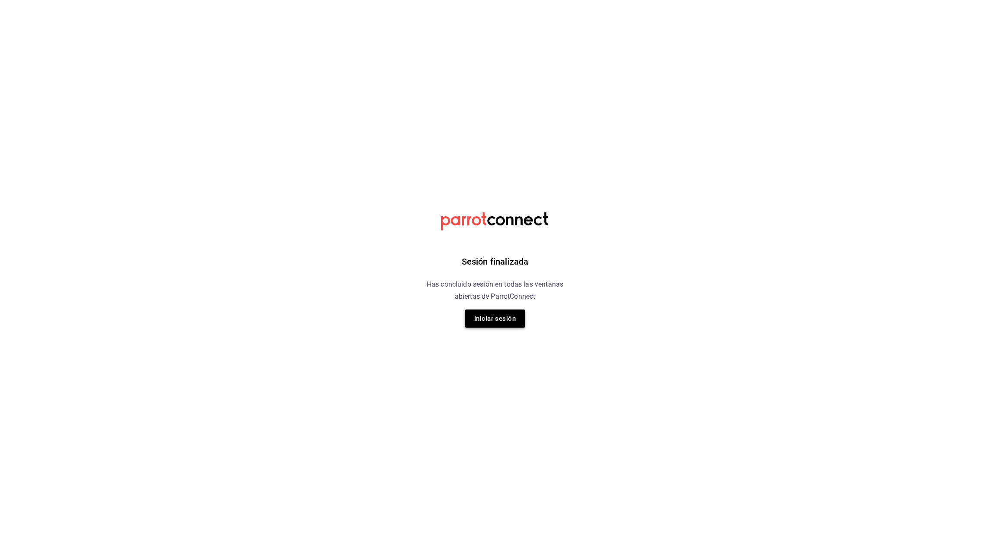
click at [497, 327] on button "Iniciar sesión" at bounding box center [495, 319] width 60 height 18
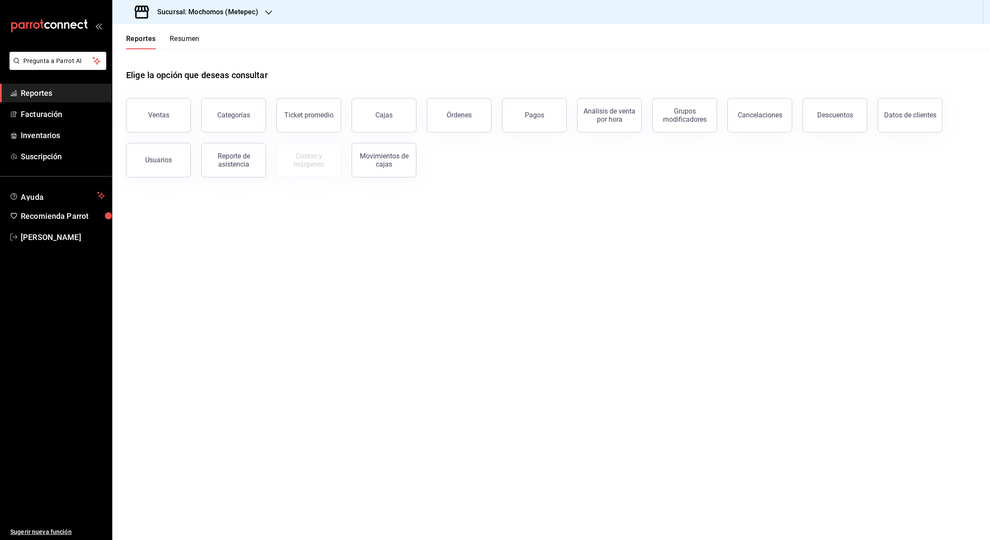
click at [269, 13] on icon "button" at bounding box center [268, 12] width 7 height 4
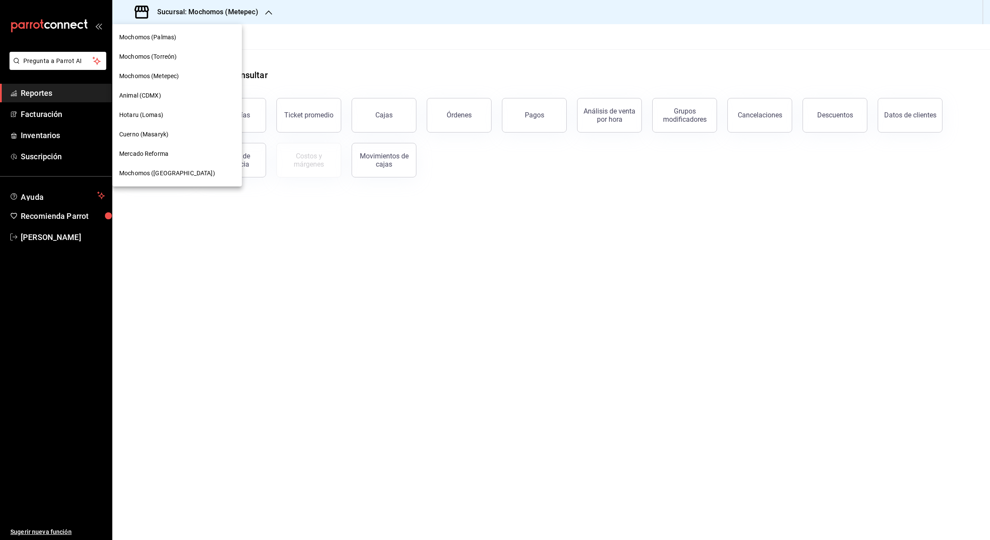
click at [170, 36] on span "Mochomos (Palmas)" at bounding box center [147, 37] width 57 height 9
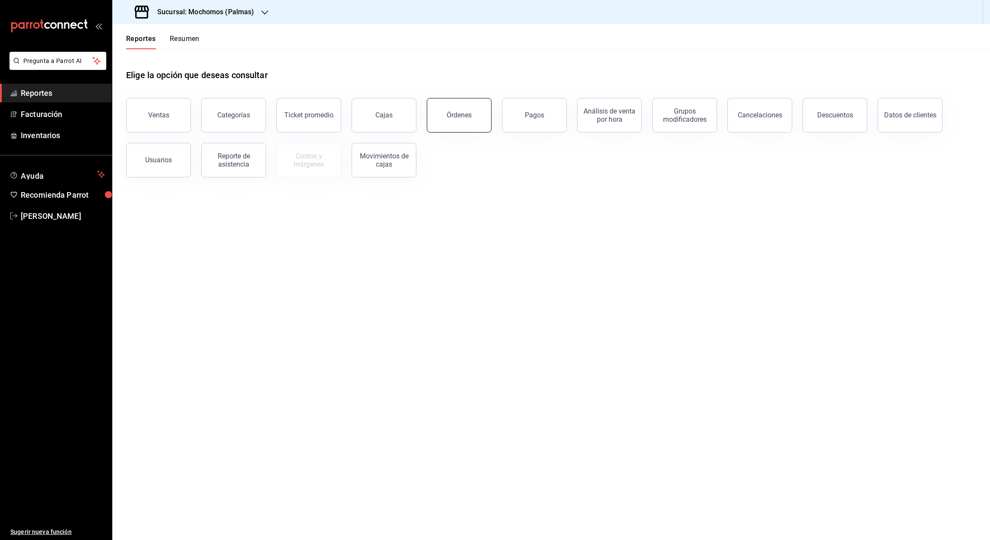
click at [466, 120] on button "Órdenes" at bounding box center [459, 115] width 65 height 35
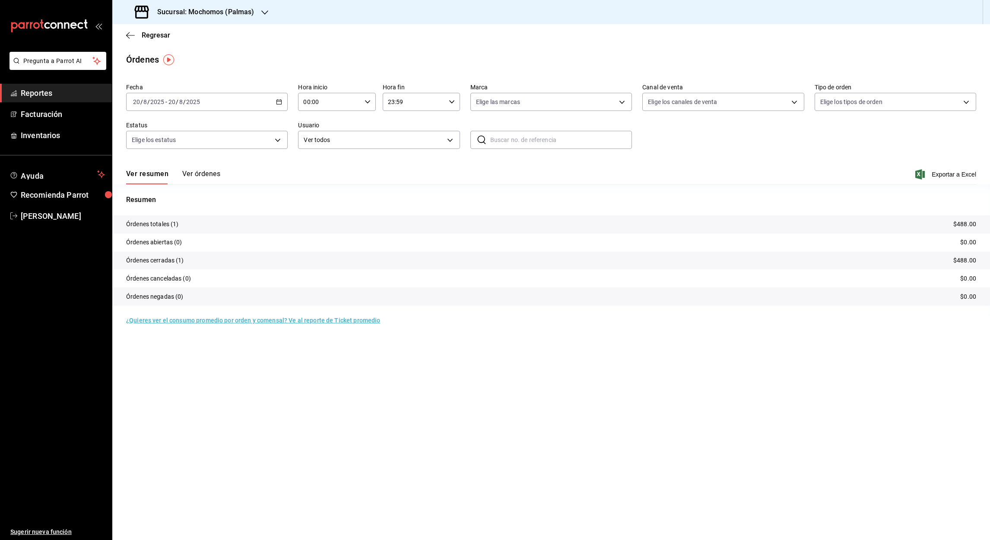
click at [276, 104] on \(Stroke\) "button" at bounding box center [278, 102] width 5 height 5
click at [165, 225] on span "Rango de fechas" at bounding box center [166, 225] width 67 height 9
click at [255, 199] on abbr "13" at bounding box center [257, 197] width 6 height 6
click at [255, 216] on abbr "20" at bounding box center [257, 216] width 6 height 6
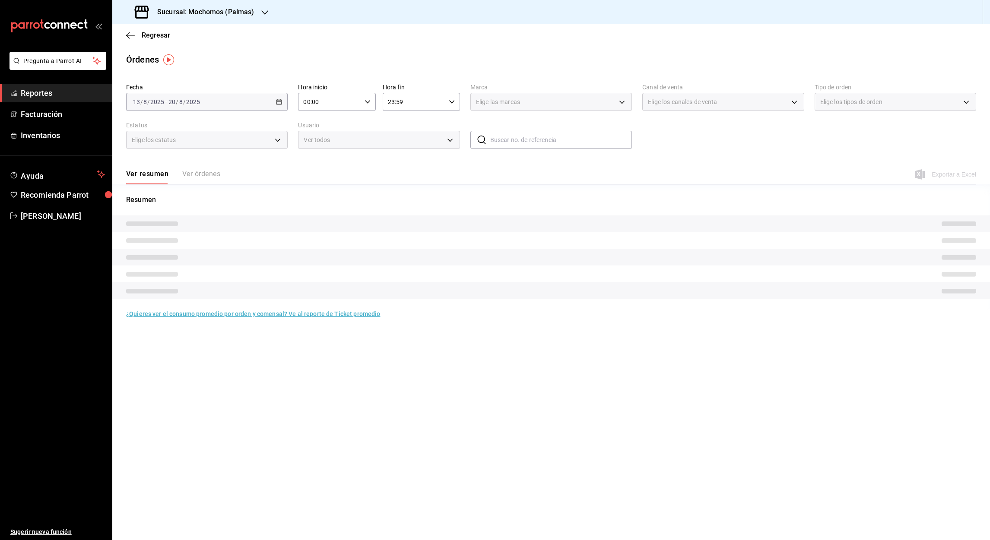
click at [306, 102] on input "00:00" at bounding box center [329, 101] width 63 height 17
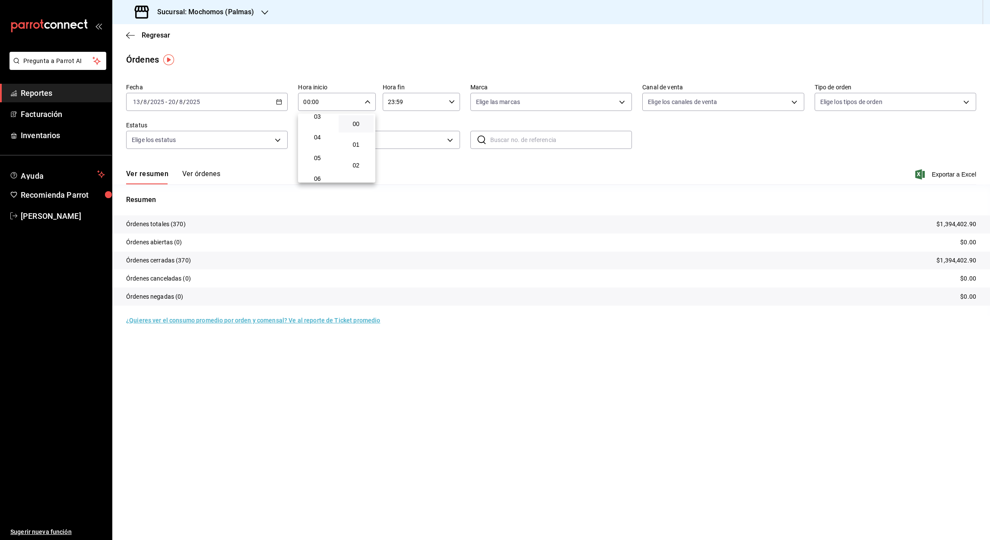
scroll to position [80, 0]
click at [320, 149] on span "05" at bounding box center [317, 147] width 25 height 7
type input "05:00"
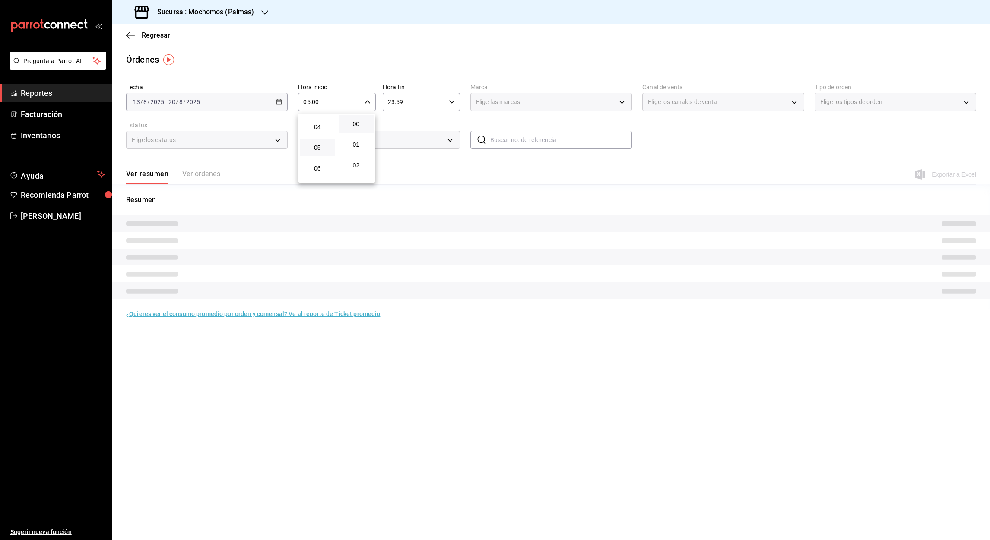
click at [390, 105] on div at bounding box center [495, 270] width 990 height 540
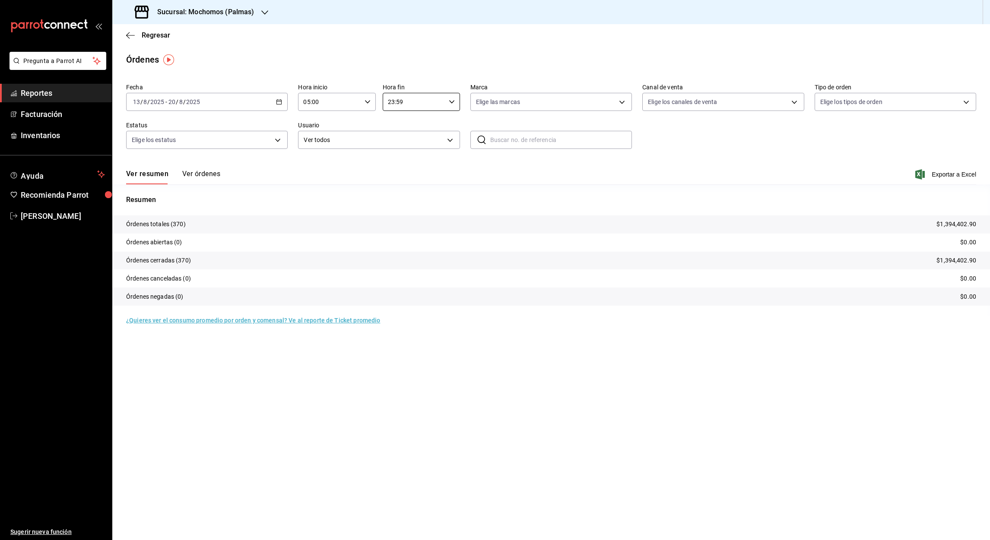
click at [390, 105] on input "23:59" at bounding box center [414, 101] width 63 height 17
click at [403, 152] on span "05" at bounding box center [402, 151] width 25 height 7
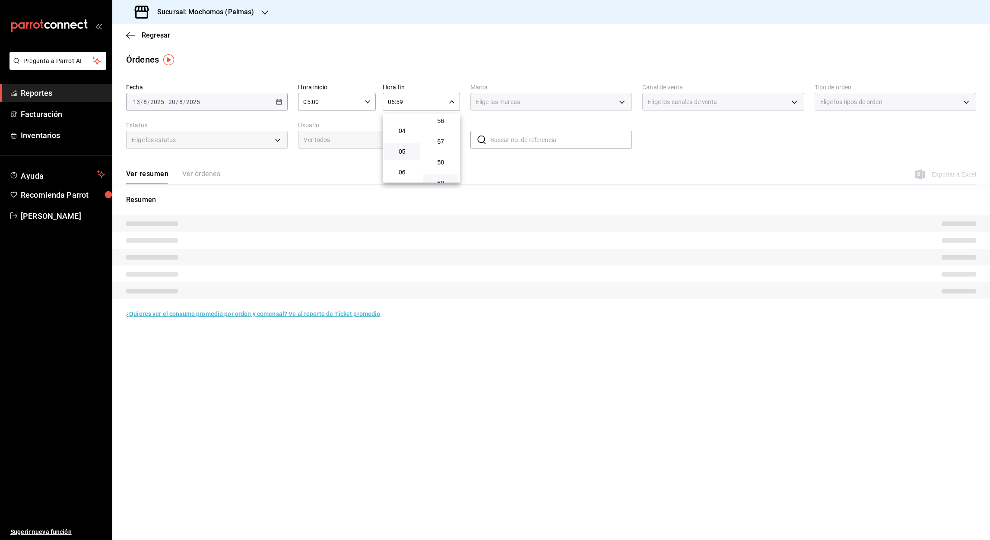
click at [400, 103] on div at bounding box center [495, 270] width 990 height 540
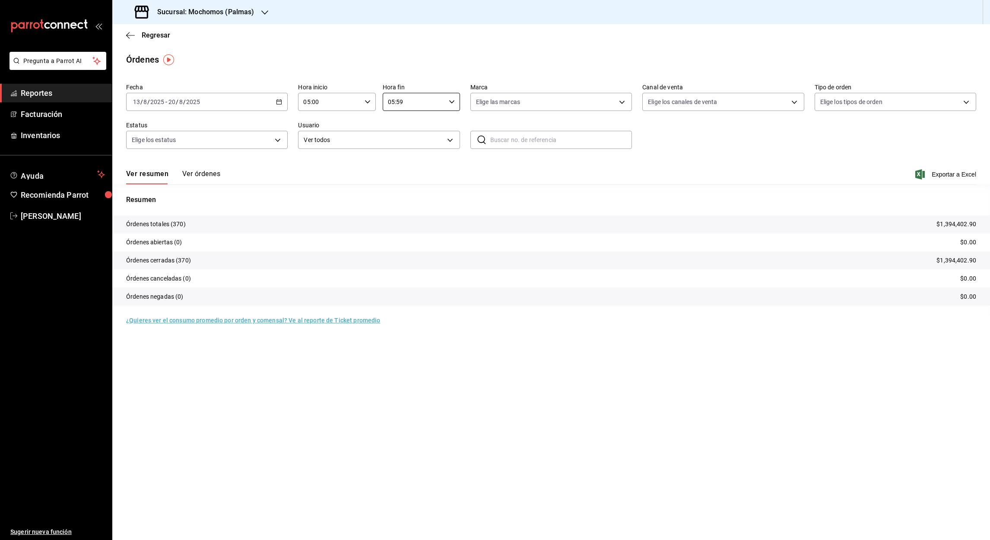
click at [400, 103] on input "05:59" at bounding box center [414, 101] width 63 height 17
click at [436, 123] on span "00" at bounding box center [441, 124] width 25 height 7
type input "05:00"
click at [948, 174] on div at bounding box center [495, 270] width 990 height 540
click at [948, 174] on font "Exportar a Excel" at bounding box center [954, 174] width 44 height 7
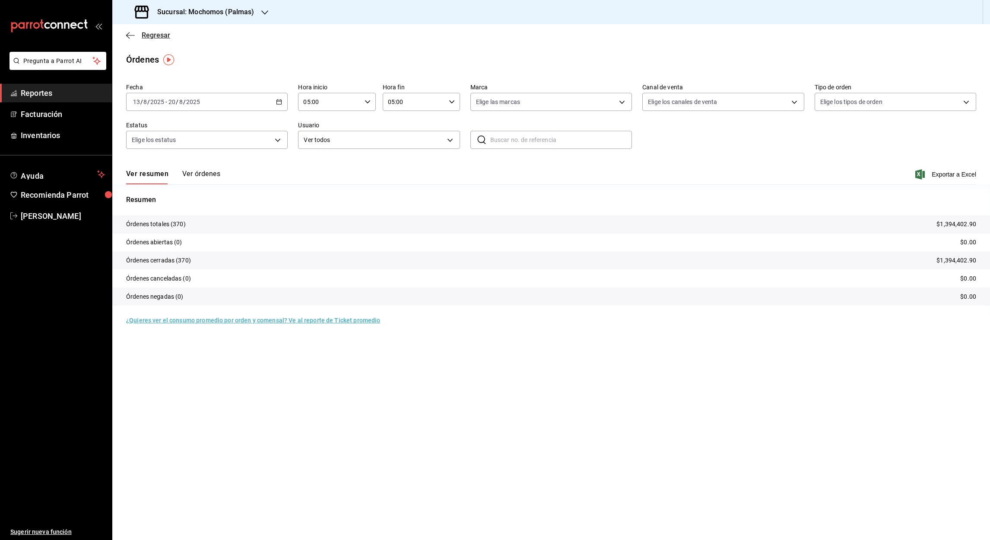
click at [129, 35] on icon "button" at bounding box center [130, 36] width 9 height 8
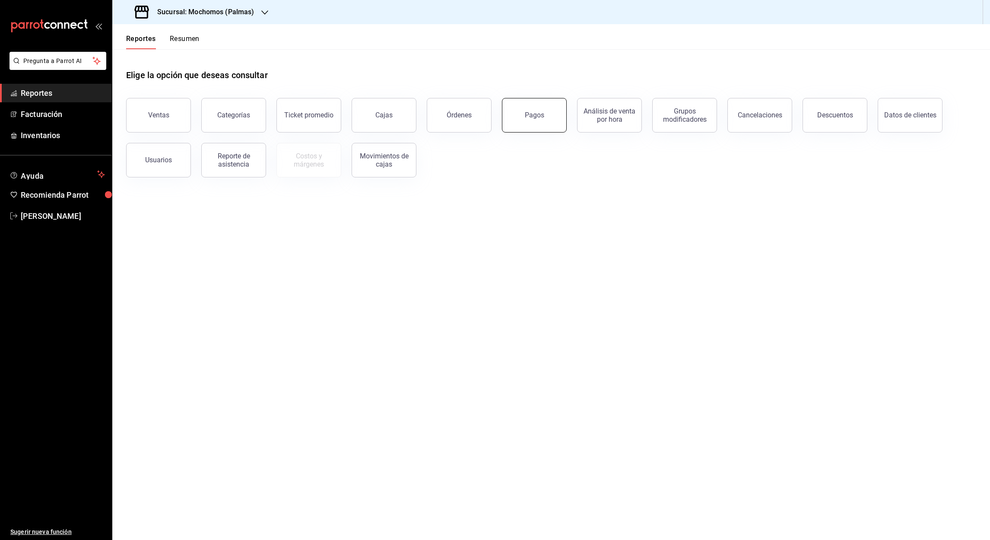
click at [530, 120] on button "Pagos" at bounding box center [534, 115] width 65 height 35
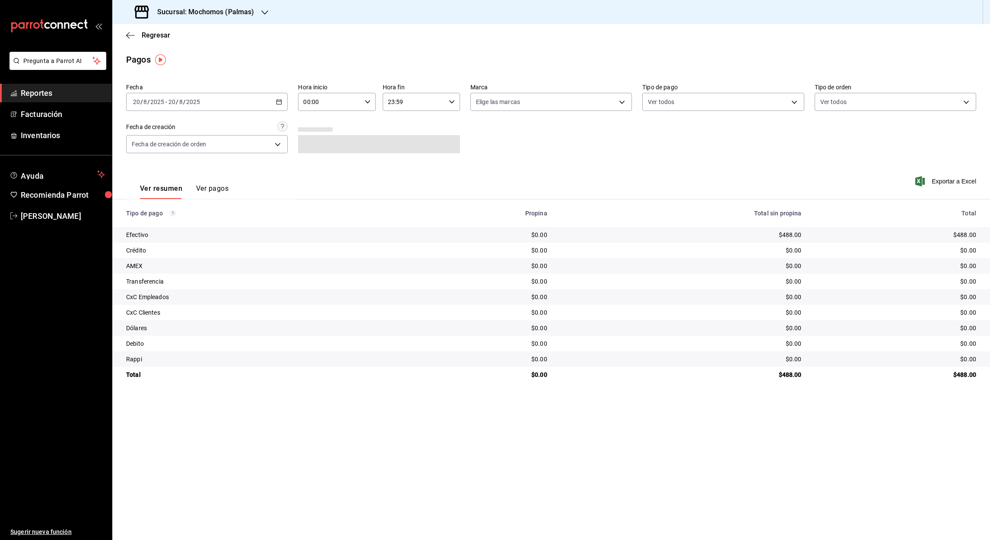
click at [282, 101] on icon "button" at bounding box center [279, 102] width 6 height 6
click at [148, 222] on span "Rango de fechas" at bounding box center [166, 225] width 67 height 9
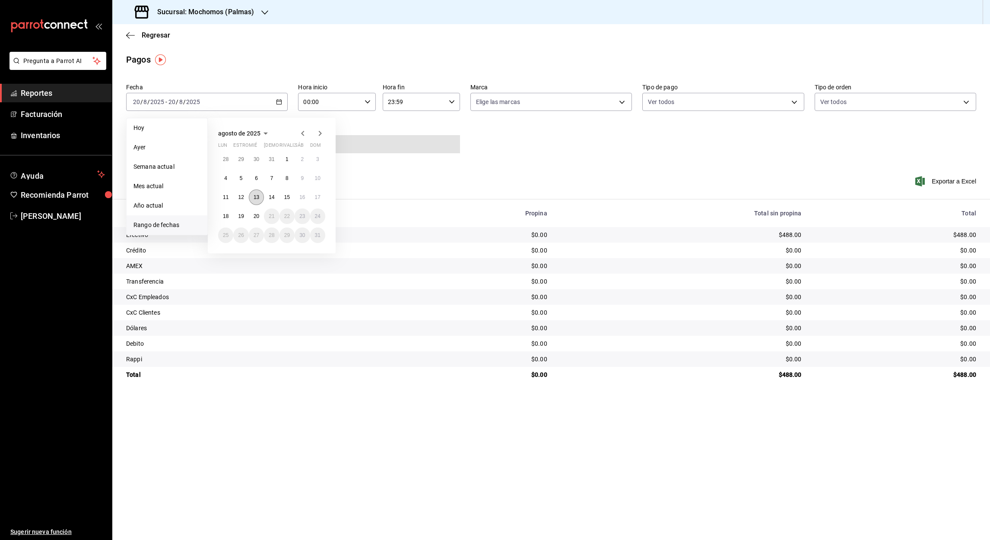
click at [258, 198] on abbr "13" at bounding box center [257, 197] width 6 height 6
click at [258, 220] on button "20" at bounding box center [256, 217] width 15 height 16
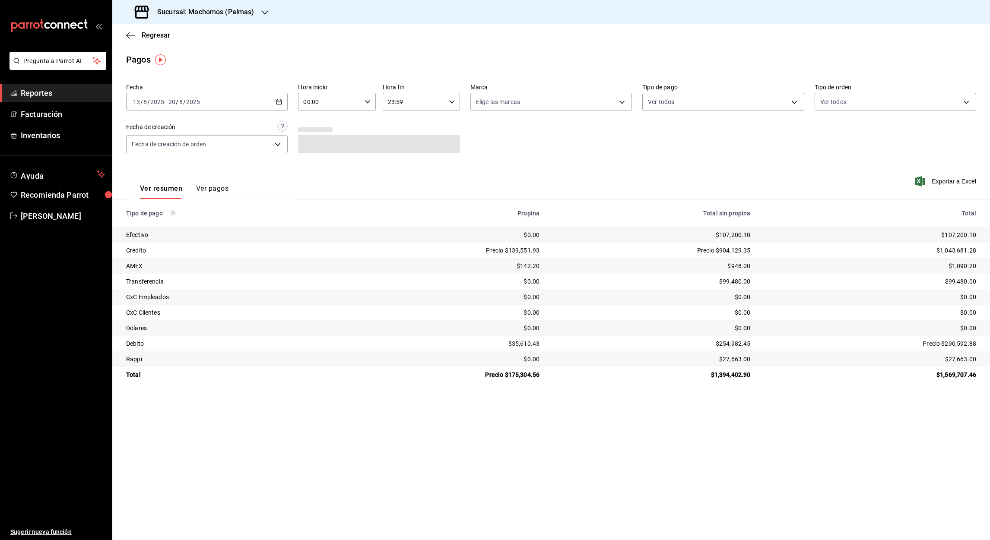
click at [310, 103] on input "00:00" at bounding box center [329, 101] width 63 height 17
click at [315, 131] on span "05" at bounding box center [317, 130] width 25 height 7
type input "05:00"
click at [389, 101] on div at bounding box center [495, 270] width 990 height 540
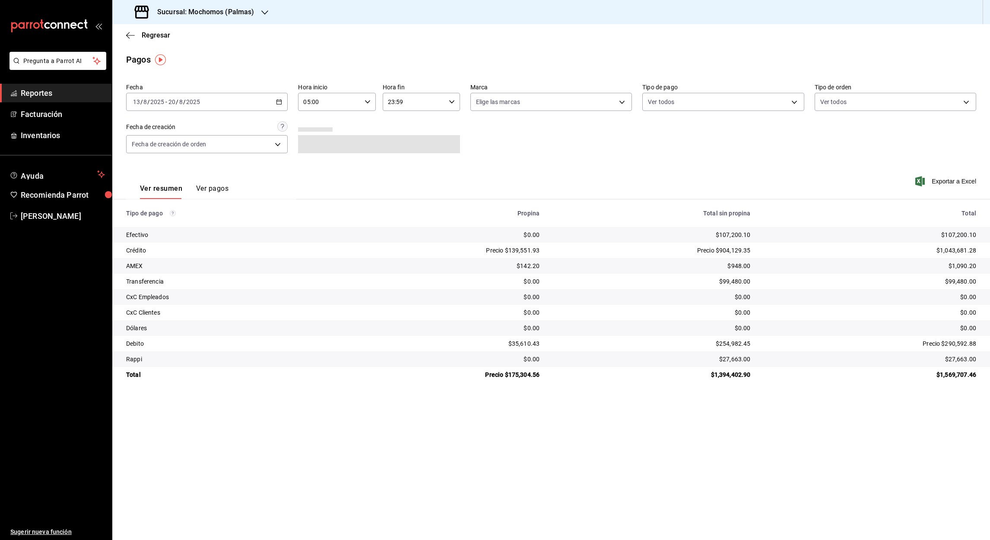
click at [392, 102] on input "23:59" at bounding box center [414, 101] width 63 height 17
click at [406, 172] on span "05" at bounding box center [402, 175] width 25 height 7
click at [398, 99] on div at bounding box center [495, 270] width 990 height 540
click at [400, 102] on input "05:59" at bounding box center [414, 101] width 63 height 17
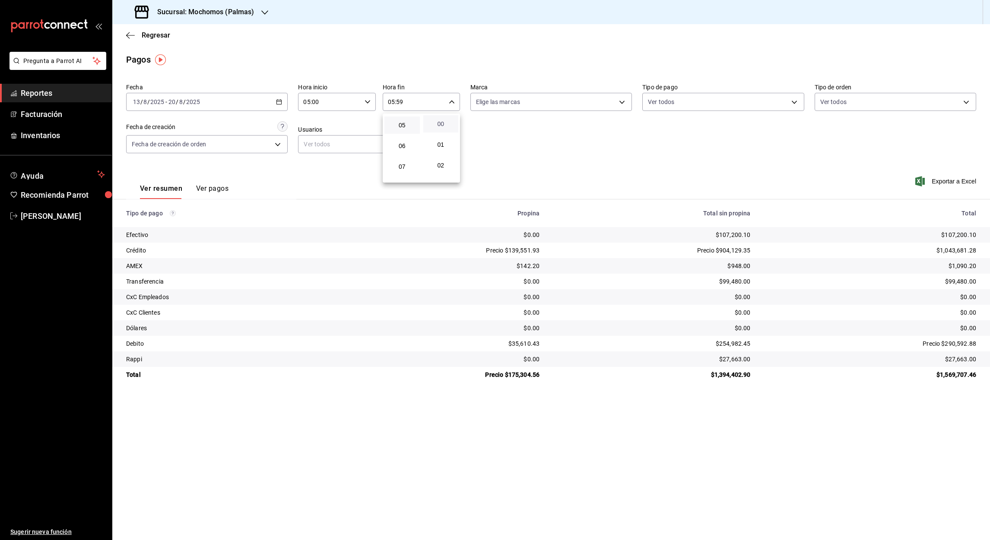
click at [442, 124] on span "00" at bounding box center [441, 124] width 25 height 7
type input "05:00"
click at [943, 182] on div at bounding box center [495, 270] width 990 height 540
click at [941, 179] on font "Exportar a Excel" at bounding box center [954, 181] width 44 height 7
click at [125, 37] on div "Regresar" at bounding box center [551, 35] width 878 height 22
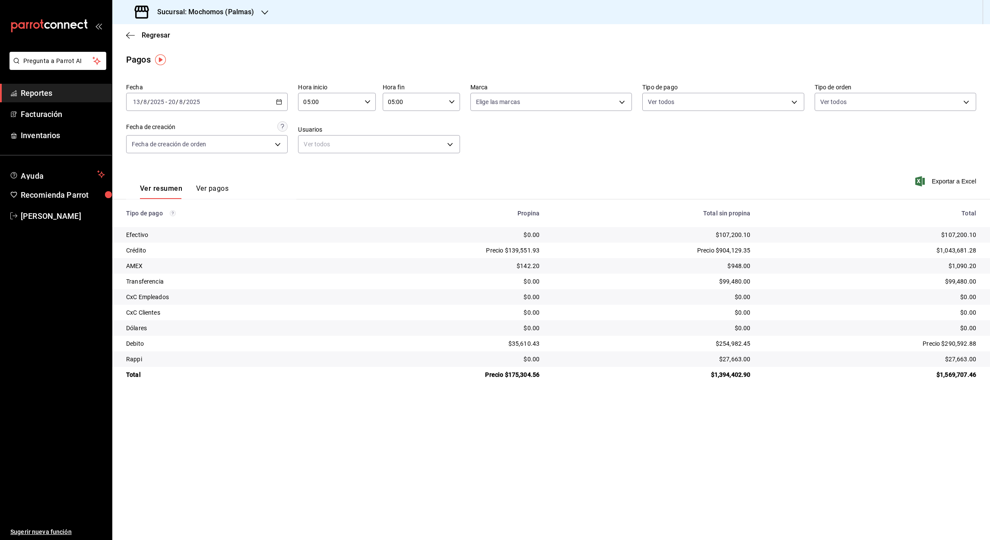
click at [125, 37] on div "Regresar" at bounding box center [551, 35] width 878 height 22
click at [128, 37] on icon "button" at bounding box center [130, 36] width 9 height 8
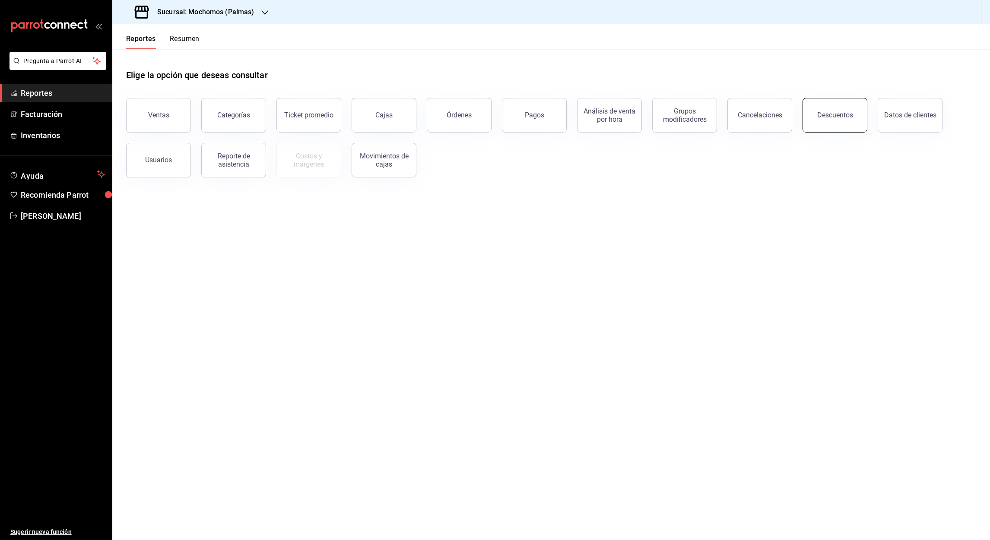
click at [835, 122] on button "Descuentos" at bounding box center [835, 115] width 65 height 35
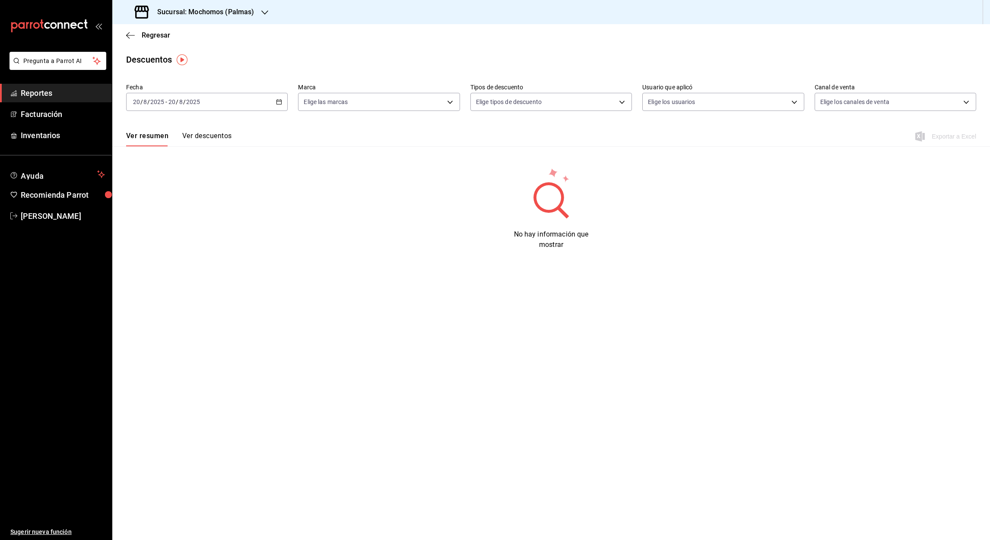
click at [279, 102] on icon "button" at bounding box center [279, 102] width 6 height 6
click at [154, 224] on span "Rango de fechas" at bounding box center [166, 225] width 67 height 9
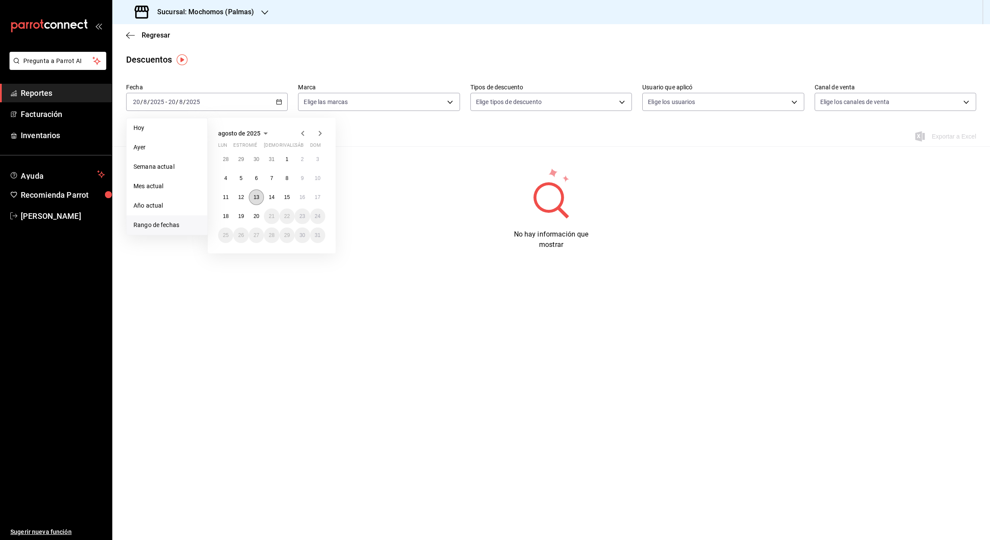
click at [256, 199] on abbr "13" at bounding box center [257, 197] width 6 height 6
click at [258, 213] on abbr "20" at bounding box center [257, 216] width 6 height 6
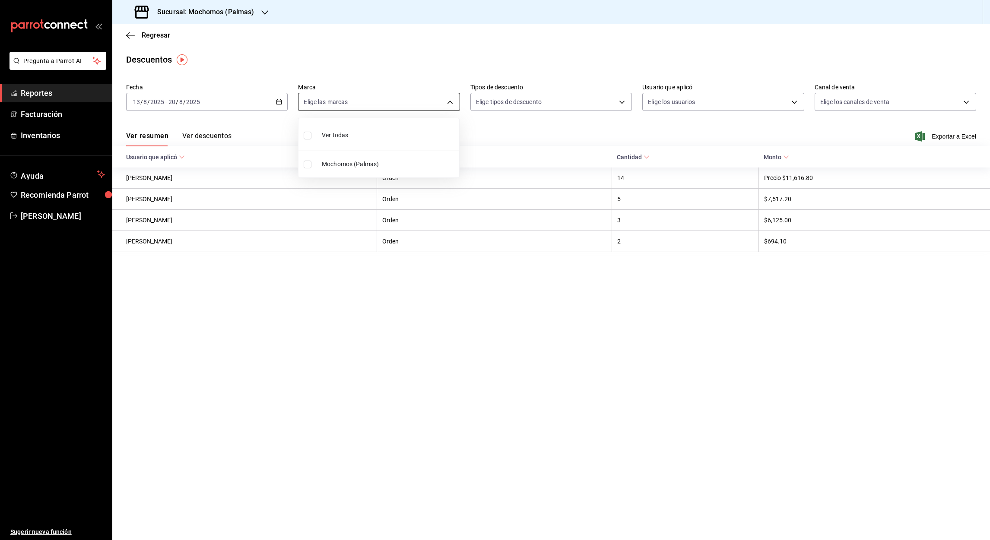
click at [448, 104] on body "Pregunta a Parrot AI Reportes Facturación Inventarios Ayuda Recomienda Parrot Á…" at bounding box center [495, 270] width 990 height 540
click at [309, 162] on input "checkbox" at bounding box center [308, 165] width 8 height 8
checkbox input "true"
type input "70f98016-ab90-4f26-81e6-ab4884d8d8a0"
checkbox input "true"
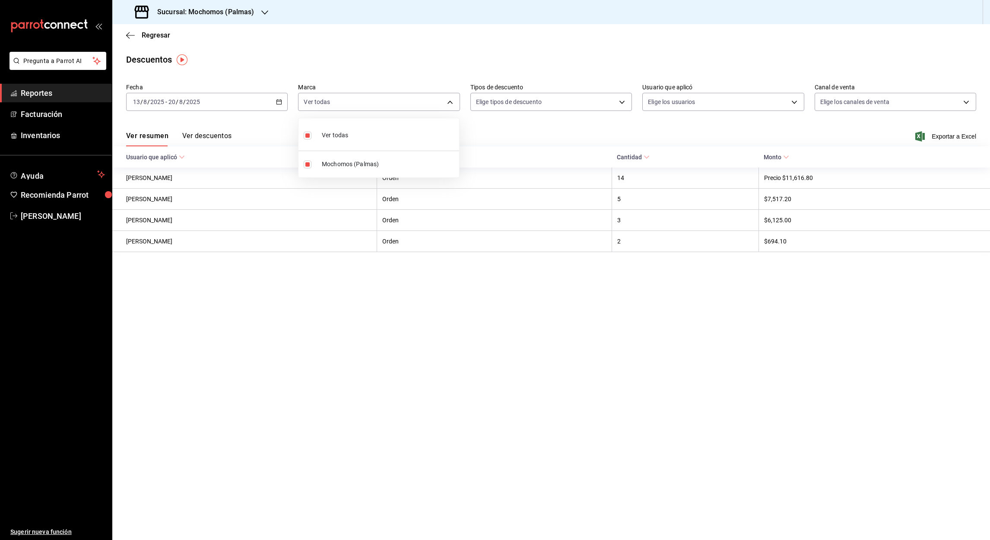
click at [954, 137] on div at bounding box center [495, 270] width 990 height 540
click at [943, 137] on font "Exportar a Excel" at bounding box center [954, 136] width 44 height 7
click at [958, 135] on font "Exportar a Excel" at bounding box center [954, 136] width 44 height 7
click at [134, 33] on icon "button" at bounding box center [130, 36] width 9 height 8
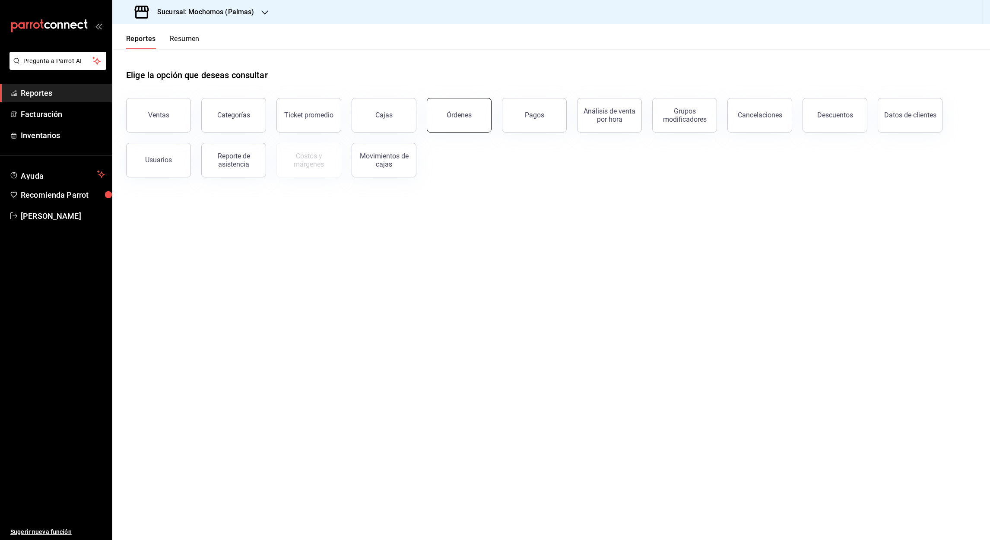
click at [473, 116] on button "Órdenes" at bounding box center [459, 115] width 65 height 35
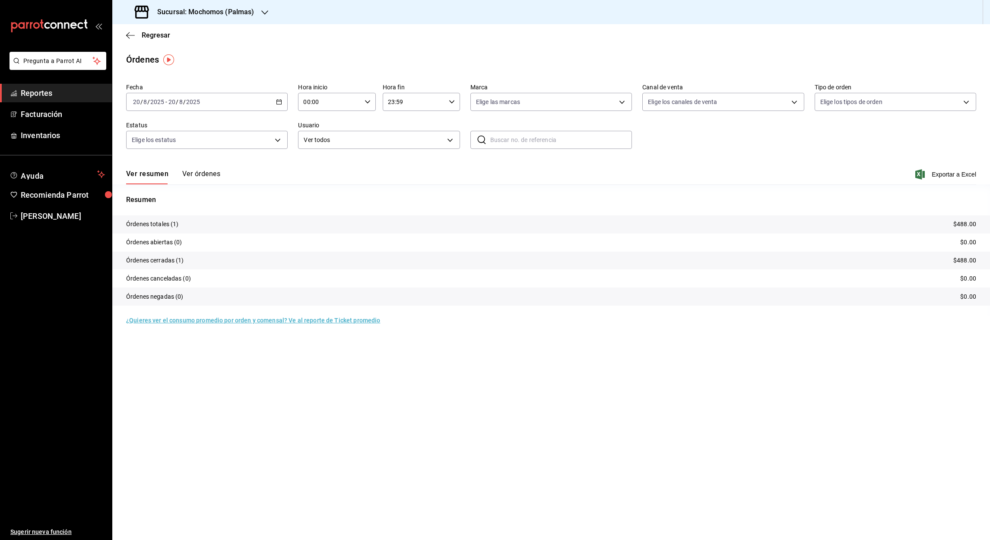
click at [279, 103] on icon "button" at bounding box center [279, 102] width 6 height 6
click at [160, 228] on span "Rango de fechas" at bounding box center [166, 225] width 67 height 9
click at [256, 196] on abbr "13" at bounding box center [257, 197] width 6 height 6
click at [258, 214] on abbr "20" at bounding box center [257, 216] width 6 height 6
click at [308, 104] on input "00:00" at bounding box center [329, 101] width 63 height 17
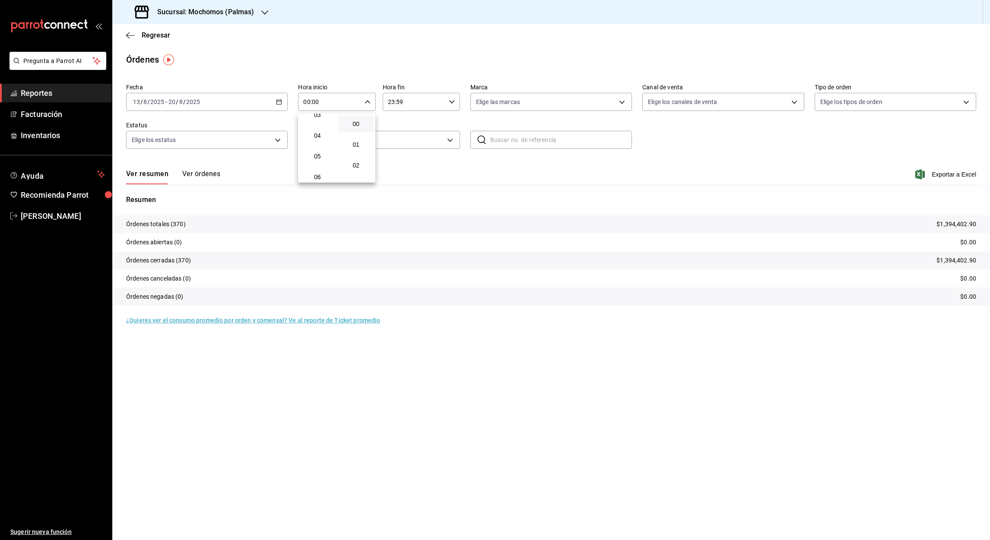
scroll to position [72, 0]
click at [323, 154] on span "05" at bounding box center [317, 155] width 25 height 7
type input "05:00"
click at [390, 103] on div at bounding box center [495, 270] width 990 height 540
click at [390, 103] on input "23:59" at bounding box center [414, 101] width 63 height 17
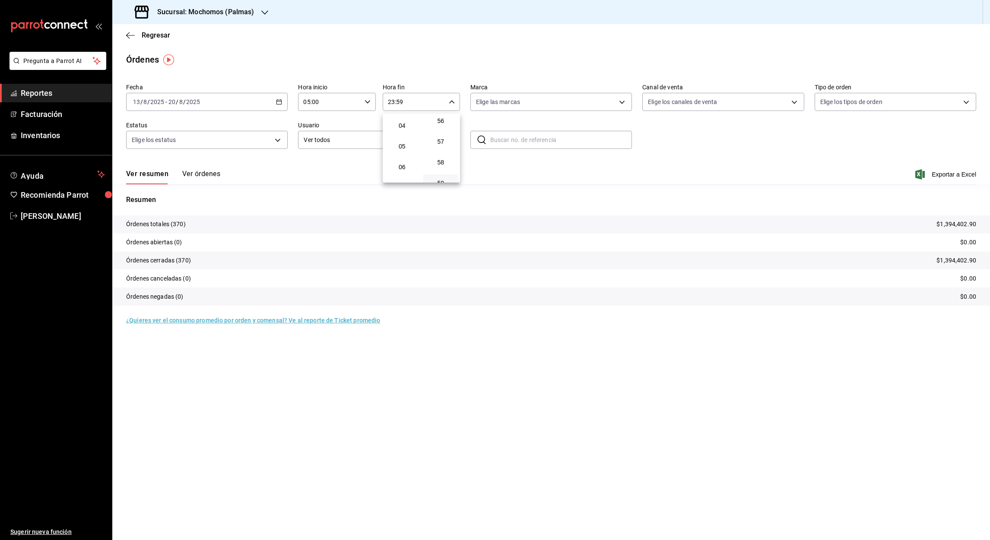
scroll to position [82, 0]
click at [403, 149] on button "05" at bounding box center [401, 145] width 35 height 17
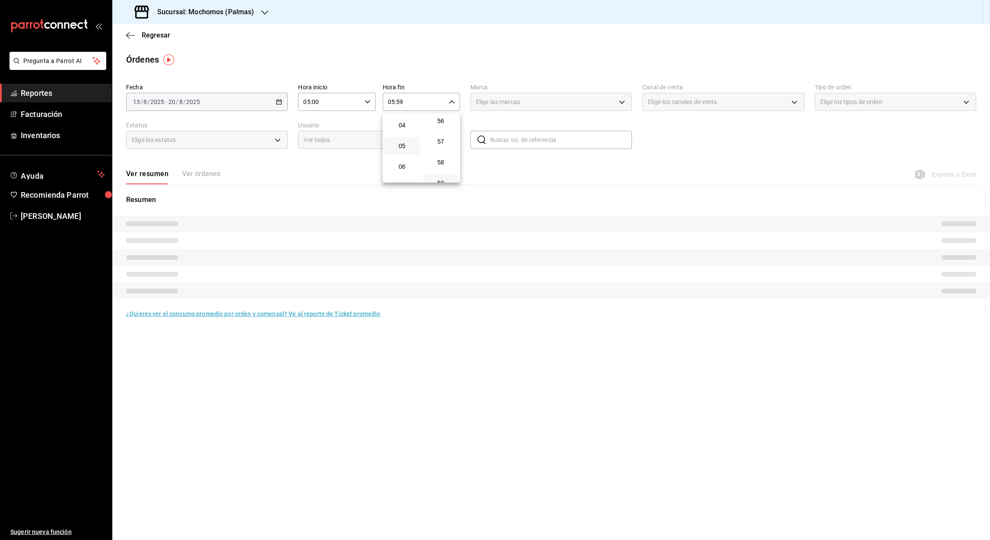
click at [396, 103] on div at bounding box center [495, 270] width 990 height 540
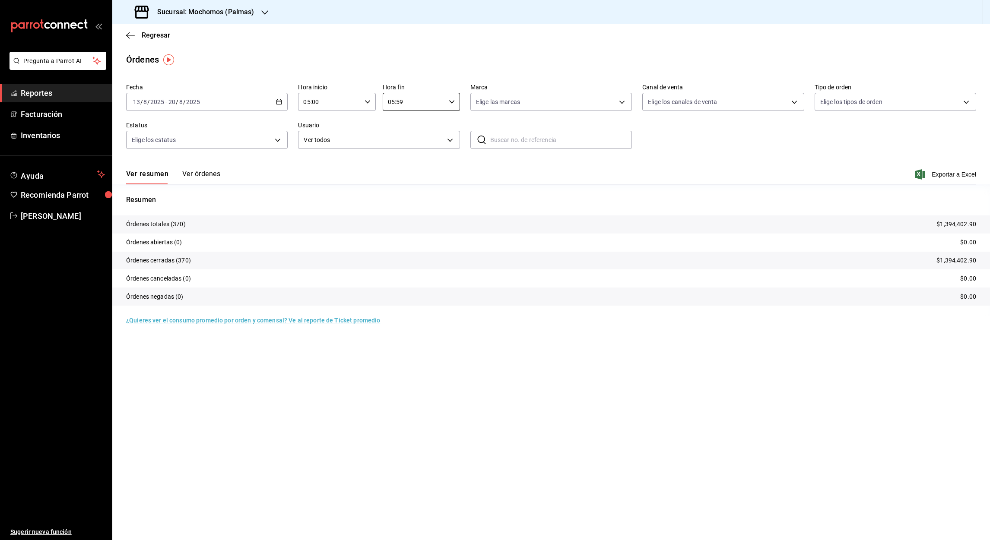
click at [397, 103] on input "05:59" at bounding box center [414, 101] width 63 height 17
click at [400, 103] on div at bounding box center [495, 270] width 990 height 540
click at [400, 103] on input "05:59" at bounding box center [414, 101] width 63 height 17
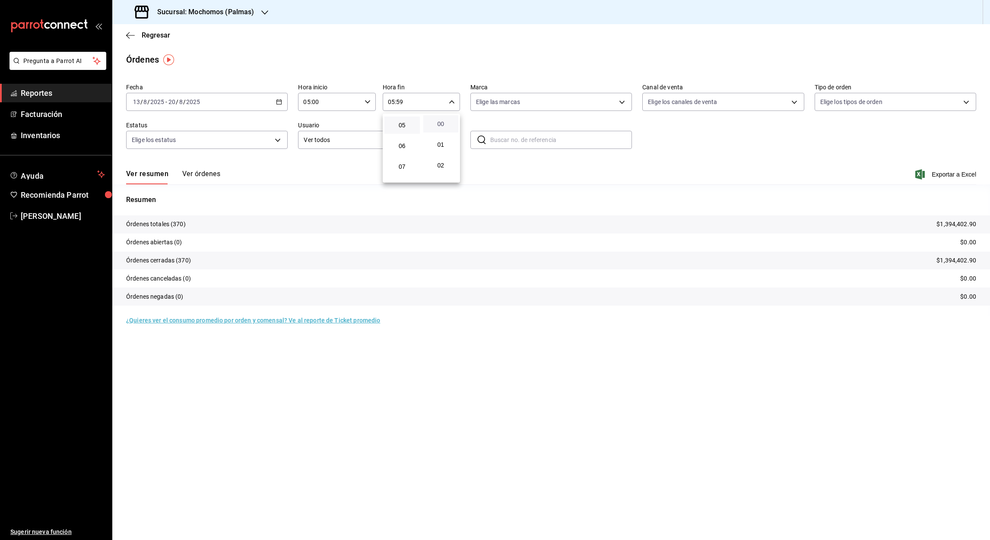
click at [441, 122] on span "00" at bounding box center [441, 124] width 25 height 7
type input "05:00"
click at [955, 177] on div at bounding box center [495, 270] width 990 height 540
click at [948, 173] on font "Exportar a Excel" at bounding box center [954, 174] width 44 height 7
click at [948, 173] on div "Exportando a excel..." at bounding box center [941, 175] width 70 height 8
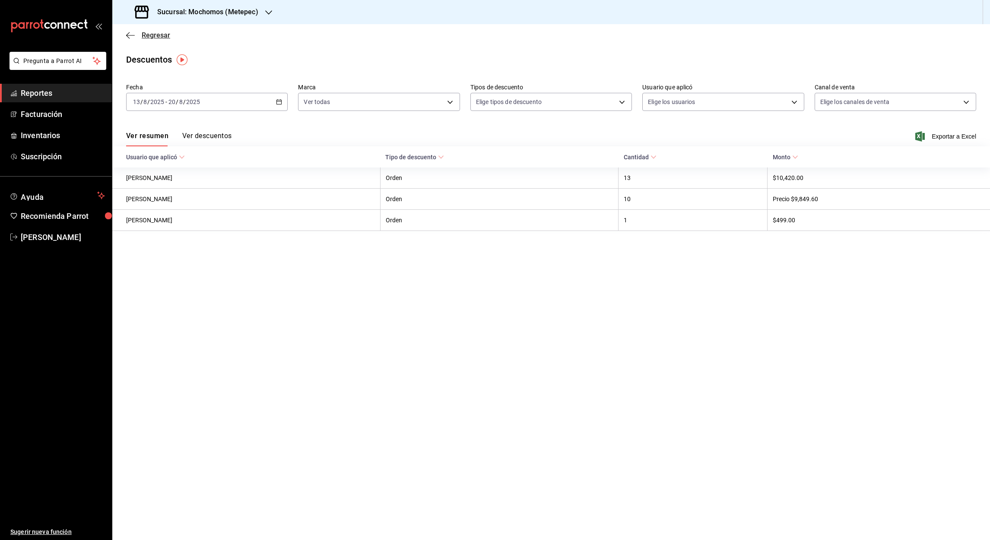
click at [129, 34] on icon "button" at bounding box center [130, 36] width 9 height 8
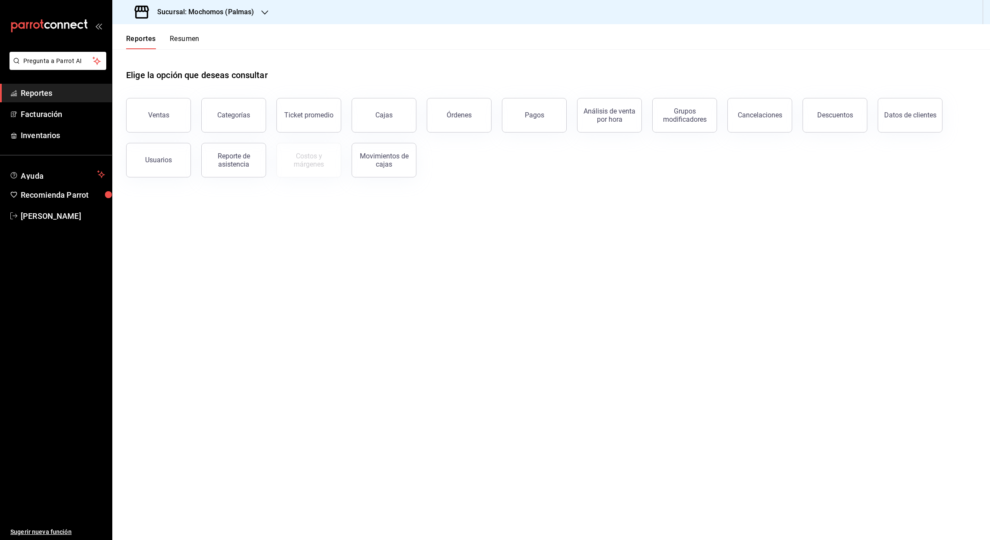
click at [266, 12] on icon "button" at bounding box center [264, 12] width 7 height 7
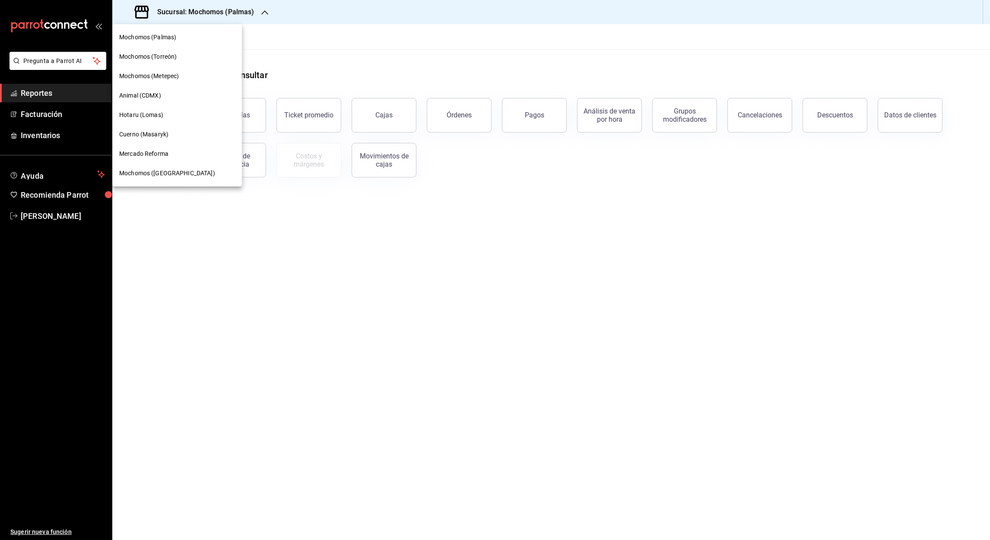
click at [159, 140] on div "Cuerno (Masaryk)" at bounding box center [177, 134] width 130 height 19
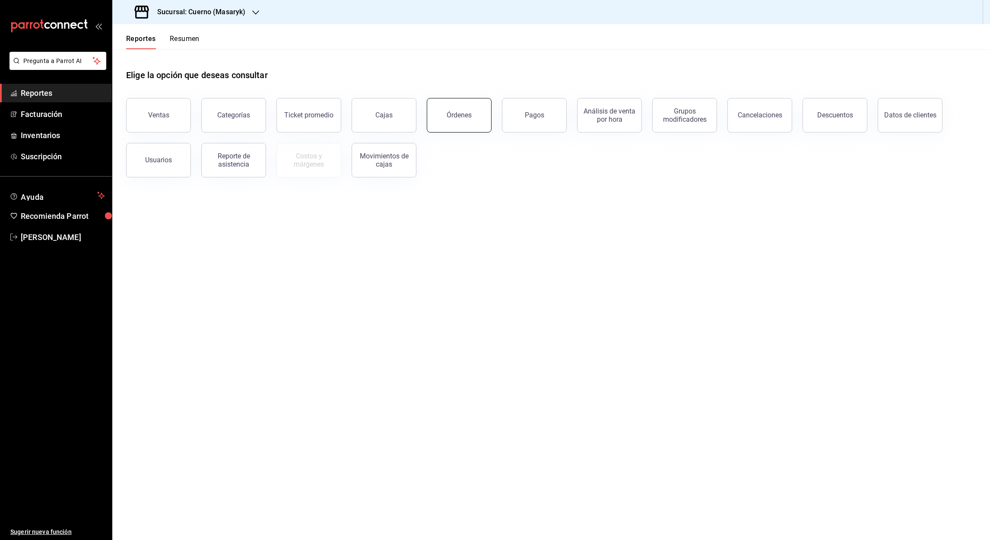
click at [475, 116] on button "Órdenes" at bounding box center [459, 115] width 65 height 35
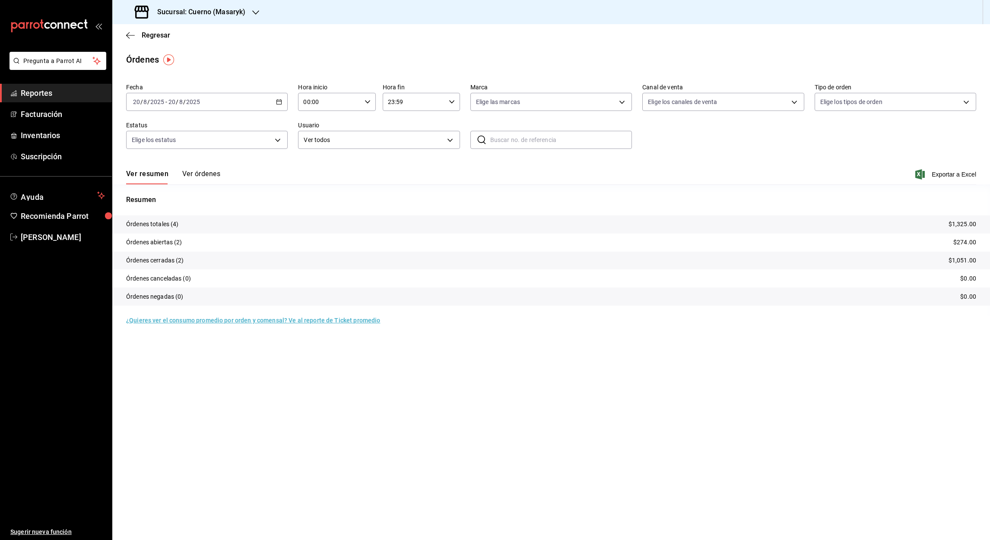
click at [279, 103] on icon "button" at bounding box center [279, 102] width 6 height 6
click at [167, 221] on span "Rango de fechas" at bounding box center [166, 225] width 67 height 9
click at [286, 155] on button "1" at bounding box center [286, 160] width 15 height 16
click at [255, 212] on button "20" at bounding box center [256, 217] width 15 height 16
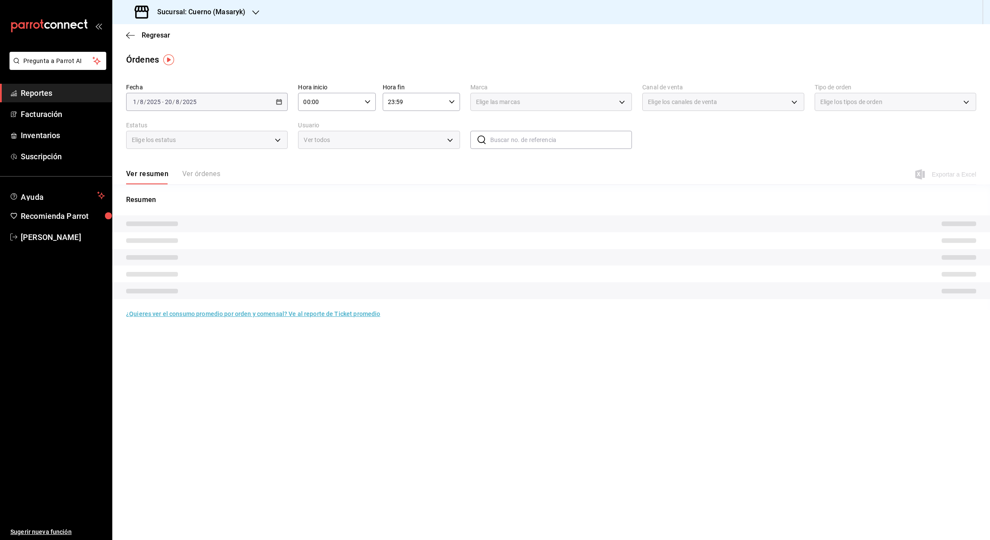
click at [305, 99] on input "00:00" at bounding box center [329, 101] width 63 height 17
click at [321, 152] on button "05" at bounding box center [317, 145] width 35 height 17
type input "05:00"
click at [391, 106] on div at bounding box center [495, 270] width 990 height 540
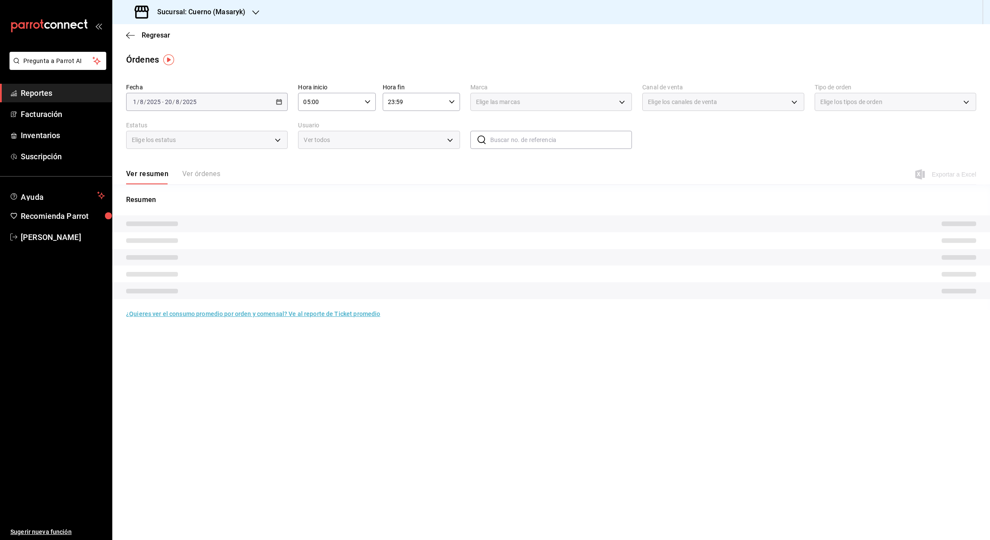
click at [391, 102] on input "23:59" at bounding box center [414, 101] width 63 height 17
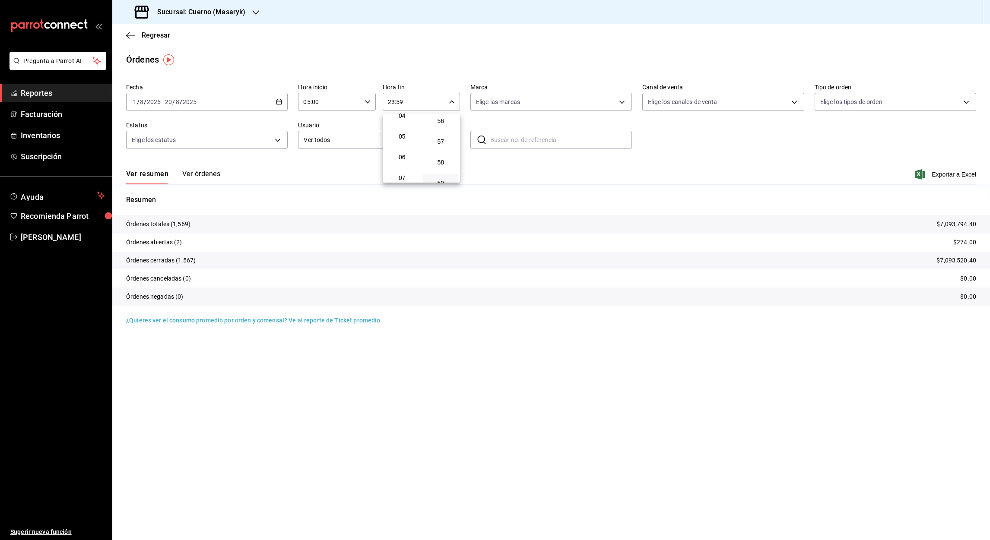
scroll to position [93, 0]
click at [403, 136] on span "05" at bounding box center [402, 134] width 25 height 7
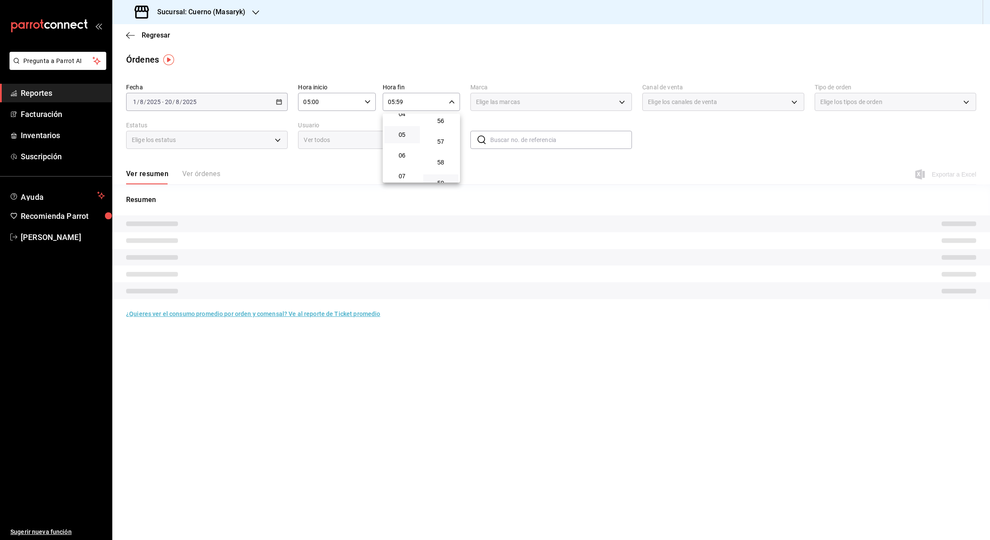
click at [400, 103] on div at bounding box center [495, 270] width 990 height 540
click at [400, 103] on input "05:59" at bounding box center [414, 101] width 63 height 17
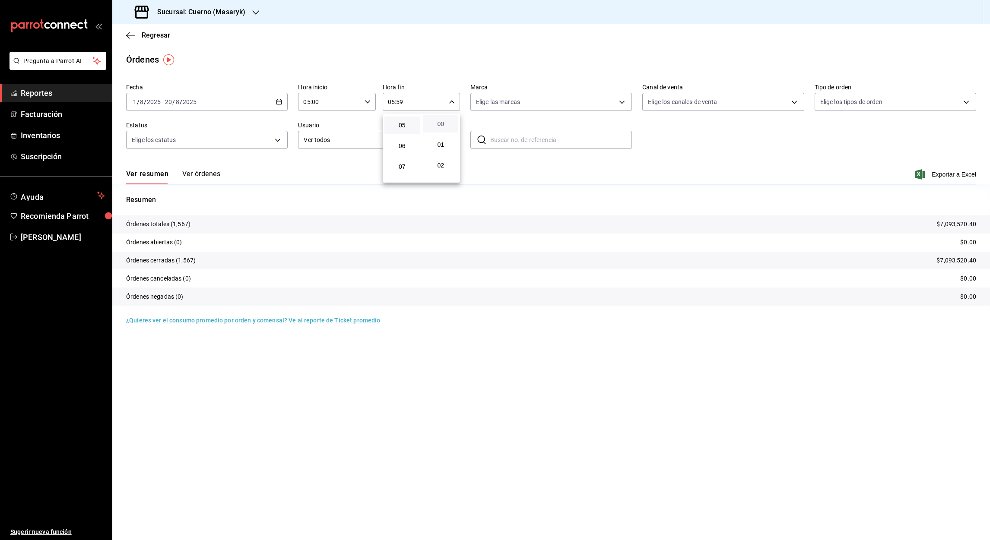
click at [441, 122] on span "00" at bounding box center [441, 124] width 25 height 7
type input "05:00"
click at [949, 174] on div at bounding box center [495, 270] width 990 height 540
click at [946, 174] on font "Exportar a Excel" at bounding box center [954, 174] width 44 height 7
click at [128, 33] on icon "button" at bounding box center [127, 35] width 3 height 6
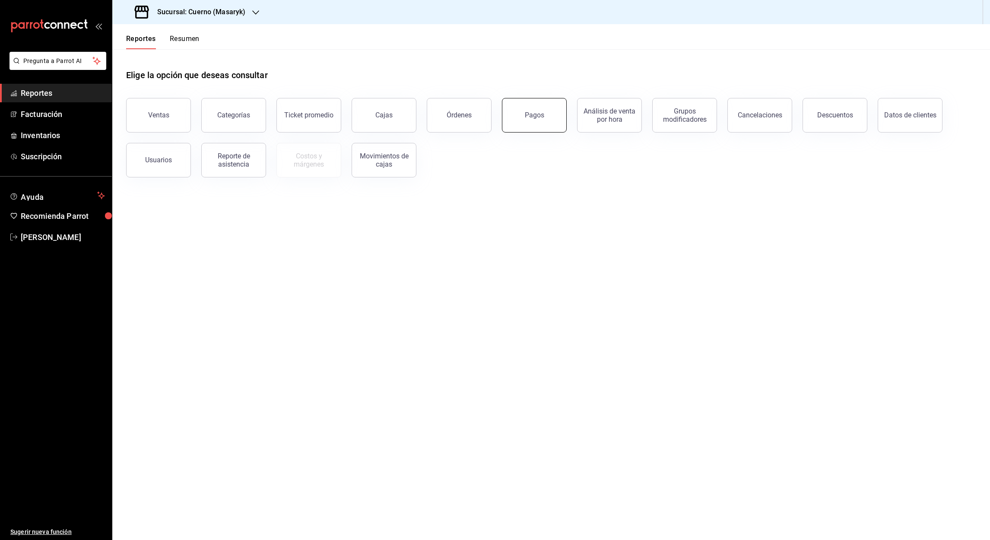
click at [545, 119] on button "Pagos" at bounding box center [534, 115] width 65 height 35
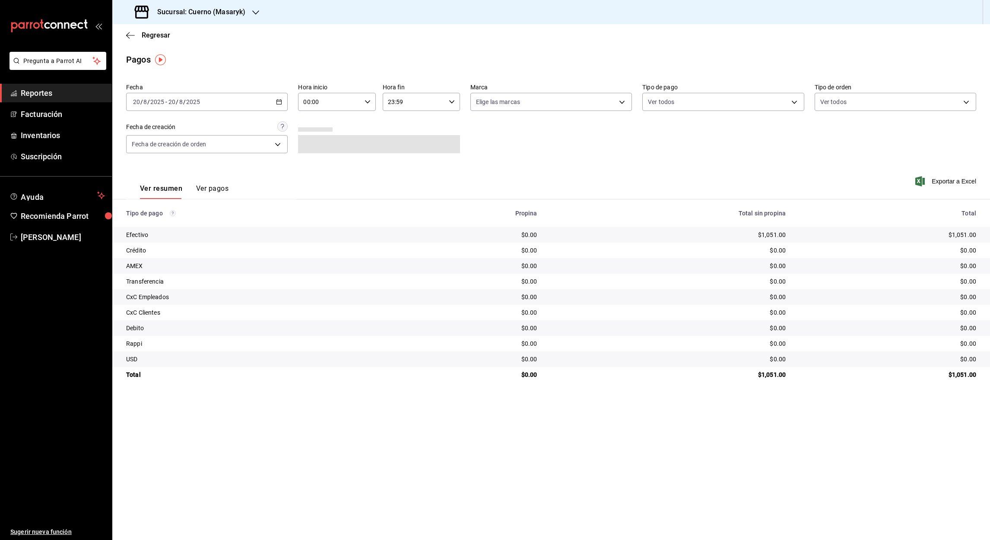
click at [280, 104] on icon "button" at bounding box center [279, 102] width 6 height 6
click at [159, 227] on span "Rango de fechas" at bounding box center [166, 225] width 67 height 9
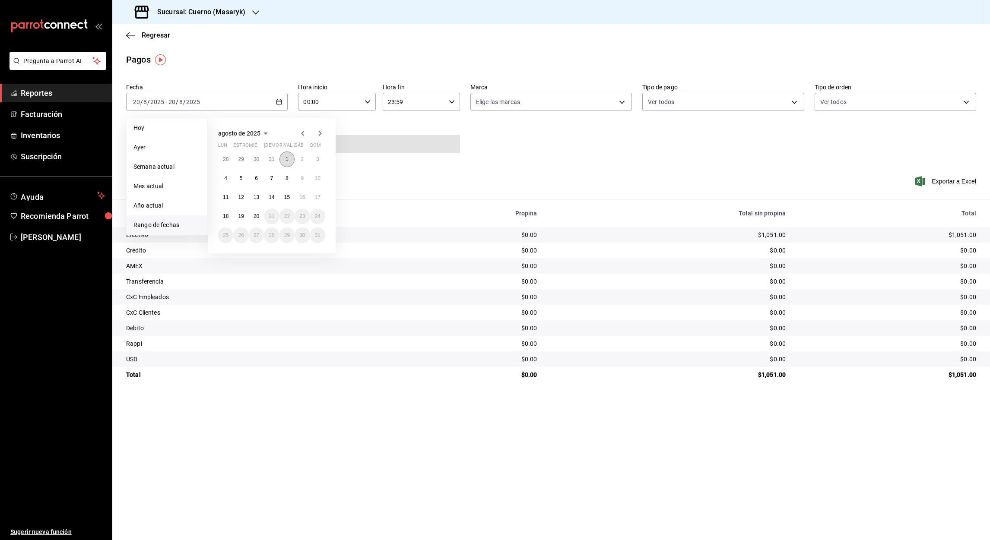
click at [289, 160] on button "1" at bounding box center [286, 160] width 15 height 16
click at [257, 221] on button "20" at bounding box center [256, 217] width 15 height 16
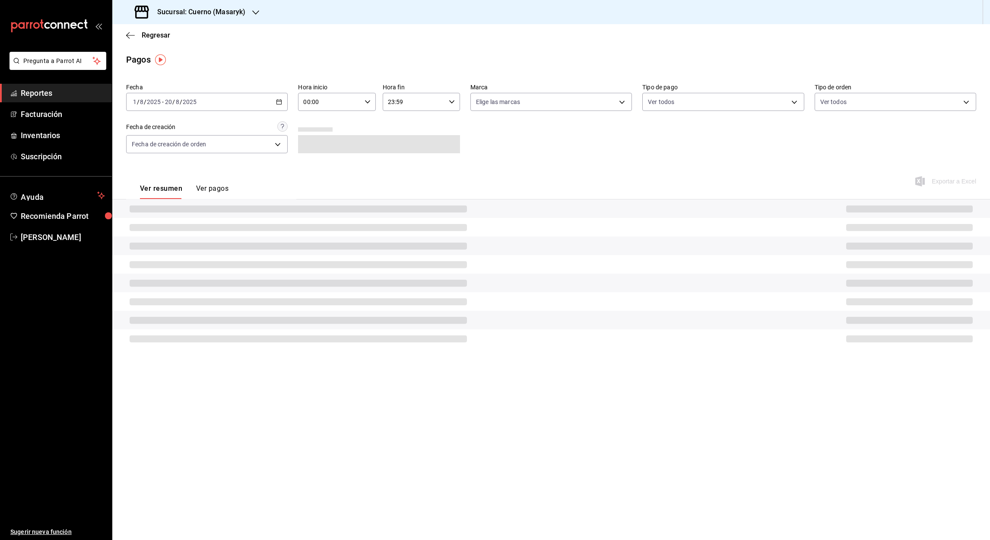
click at [308, 102] on input "00:00" at bounding box center [329, 101] width 63 height 17
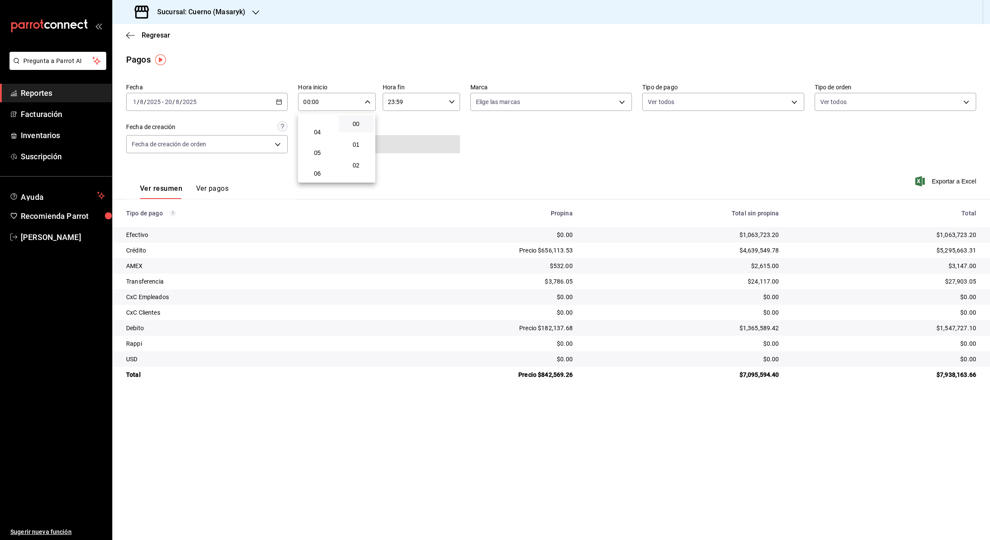
scroll to position [75, 0]
click at [318, 151] on span "05" at bounding box center [317, 152] width 25 height 7
type input "05:00"
click at [390, 99] on div at bounding box center [495, 270] width 990 height 540
click at [390, 99] on input "23:59" at bounding box center [414, 101] width 63 height 17
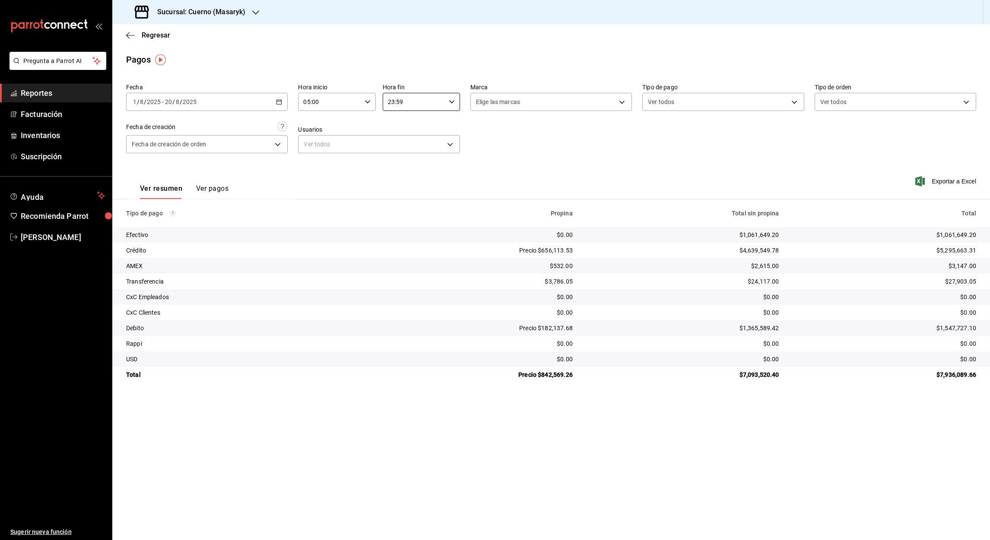
scroll to position [1164, 0]
click at [392, 104] on input "23:59" at bounding box center [414, 101] width 63 height 17
click at [402, 125] on button "05" at bounding box center [401, 122] width 35 height 17
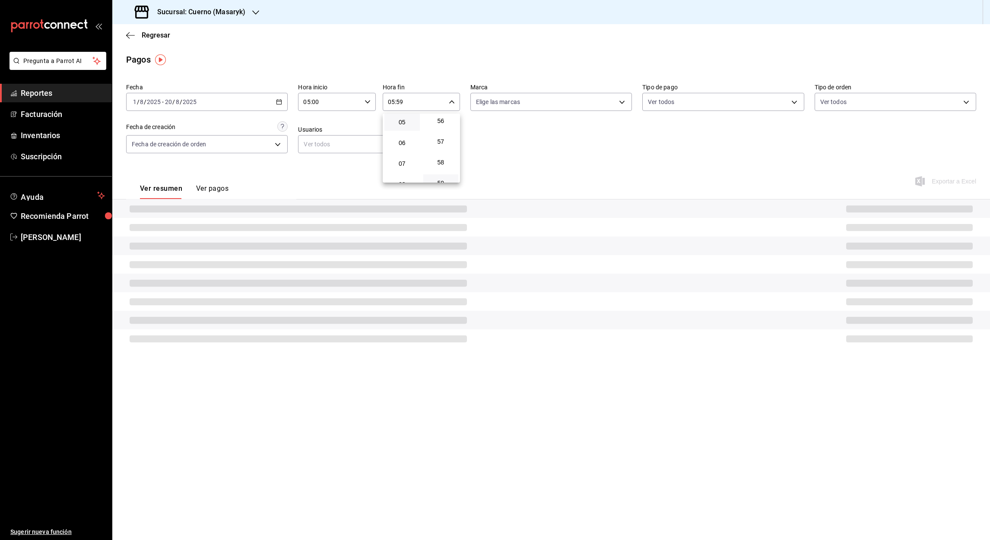
click at [400, 104] on div at bounding box center [495, 270] width 990 height 540
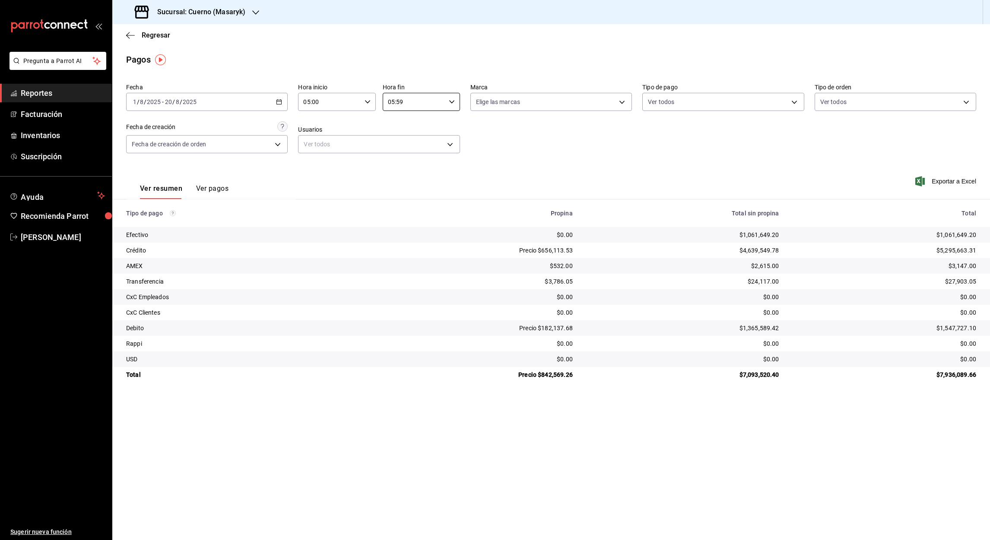
click at [400, 104] on input "05:59" at bounding box center [414, 101] width 63 height 17
click at [441, 127] on button "00" at bounding box center [440, 123] width 35 height 17
type input "05:00"
click at [949, 182] on div at bounding box center [495, 270] width 990 height 540
click at [945, 179] on font "Exportar a Excel" at bounding box center [954, 181] width 44 height 7
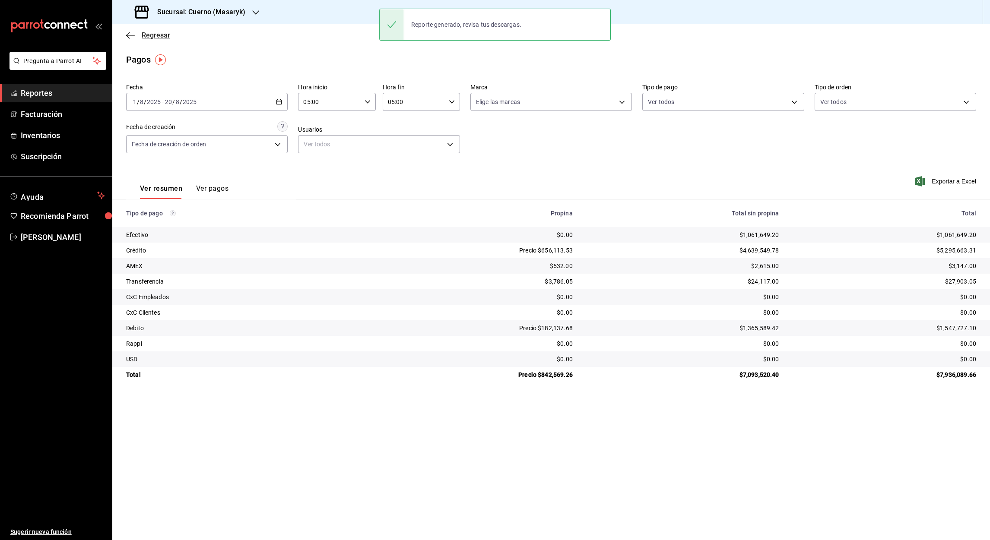
click at [130, 34] on icon "button" at bounding box center [130, 36] width 9 height 8
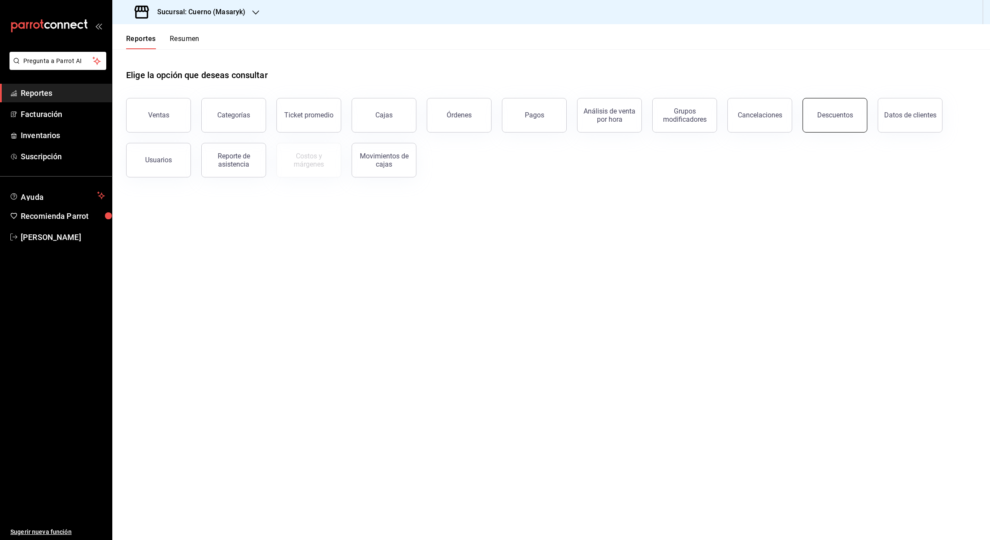
click at [834, 117] on div "Descuentos" at bounding box center [835, 115] width 36 height 8
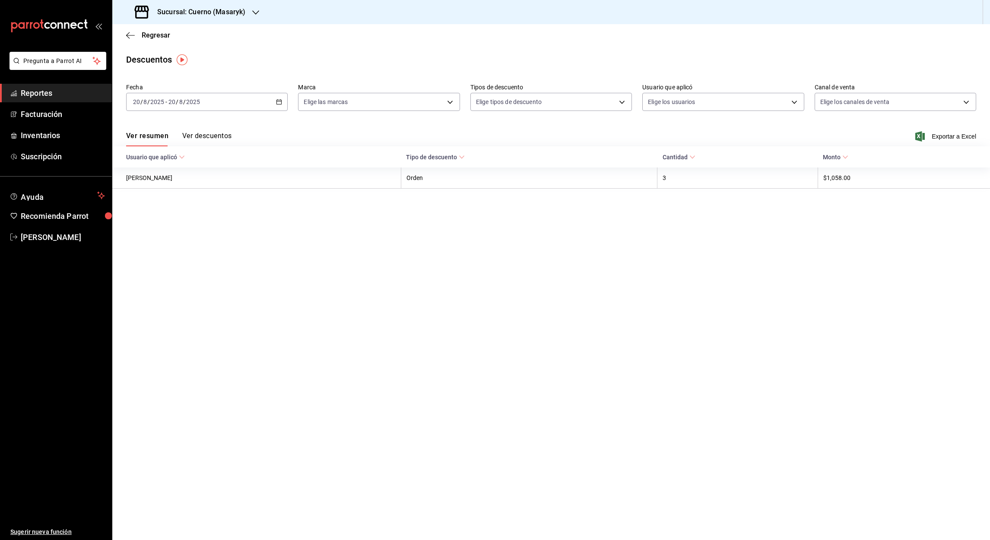
click at [278, 103] on icon "button" at bounding box center [279, 102] width 6 height 6
click at [160, 230] on li "Rango de fechas" at bounding box center [167, 225] width 81 height 19
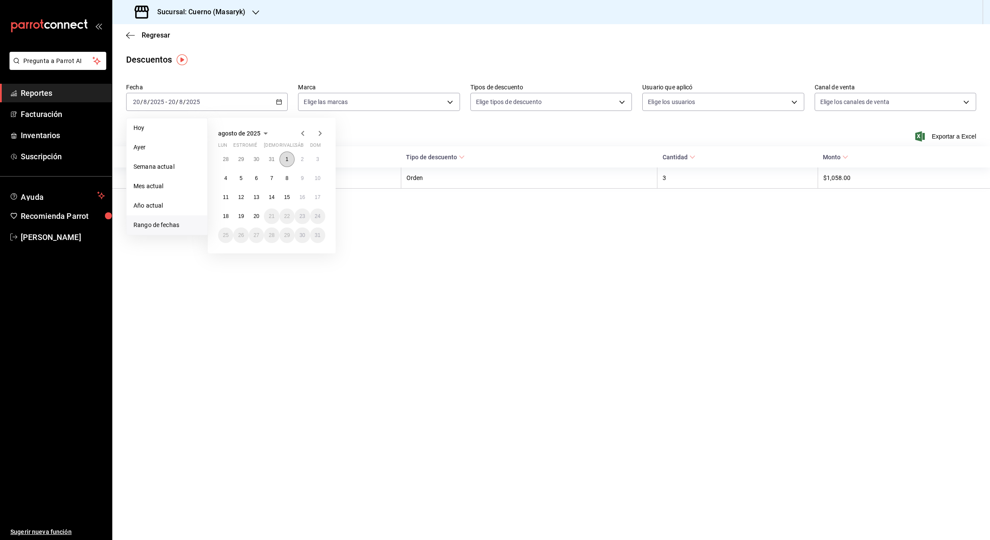
click at [289, 162] on button "1" at bounding box center [286, 160] width 15 height 16
click at [257, 211] on button "20" at bounding box center [256, 217] width 15 height 16
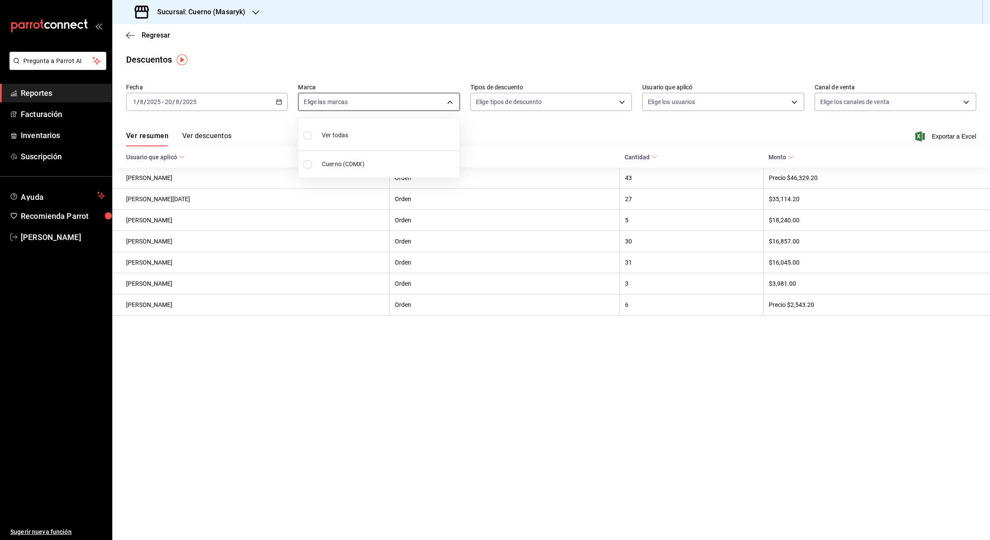
click at [450, 102] on body "Pregunta a Parrot AI Reportes Facturación Inventarios Suscripción Ayuda Recomie…" at bounding box center [495, 270] width 990 height 540
click at [311, 164] on label at bounding box center [309, 165] width 11 height 8
click at [311, 164] on input "checkbox" at bounding box center [308, 165] width 8 height 8
checkbox input "false"
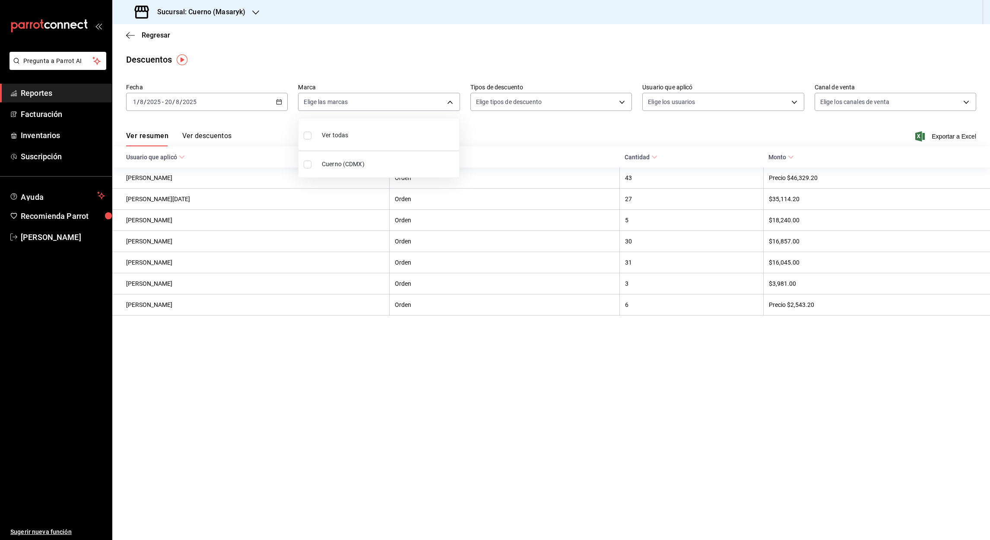
click at [947, 138] on div at bounding box center [495, 270] width 990 height 540
click at [946, 137] on font "Exportar a Excel" at bounding box center [954, 136] width 44 height 7
